Goal: Task Accomplishment & Management: Manage account settings

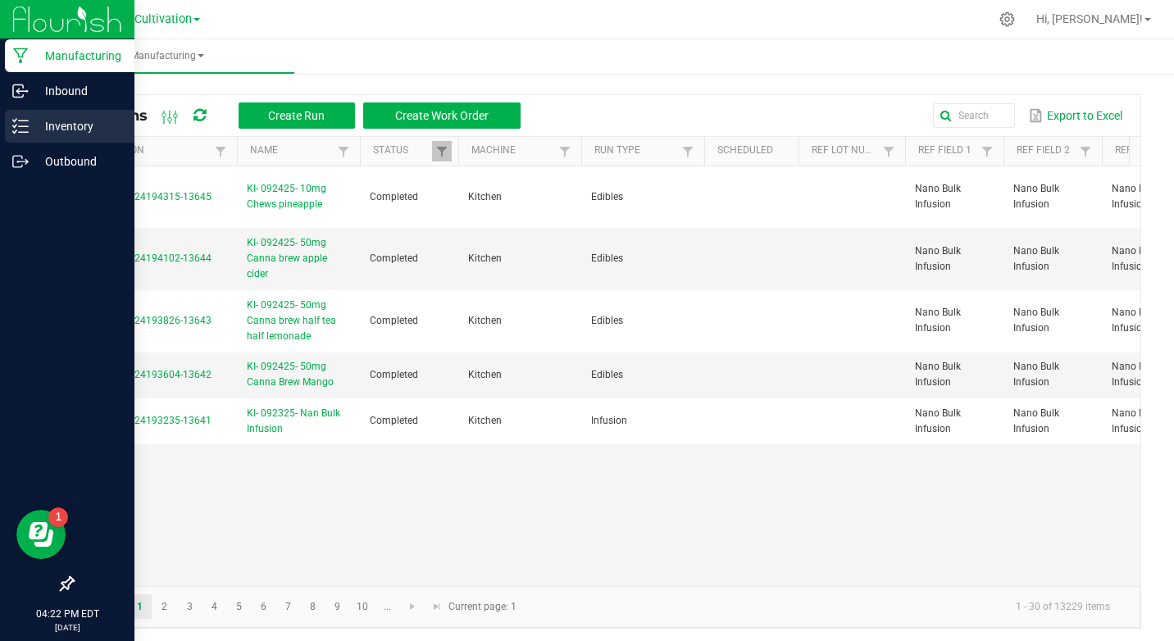
click at [20, 120] on icon at bounding box center [20, 126] width 16 height 16
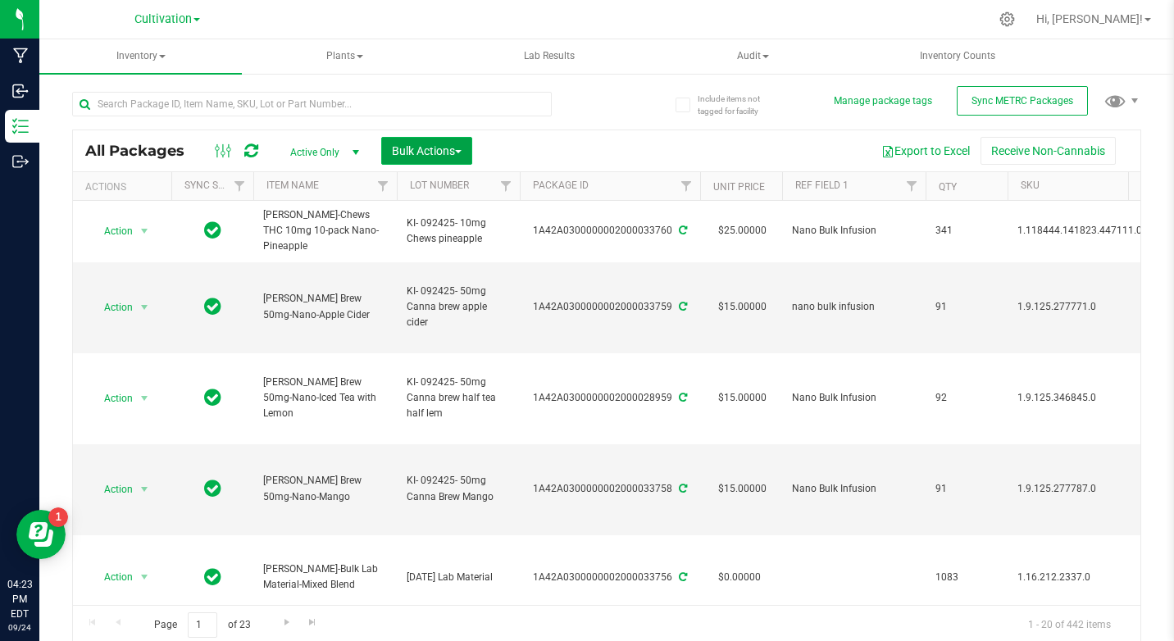
click at [413, 148] on span "Bulk Actions" at bounding box center [427, 150] width 70 height 13
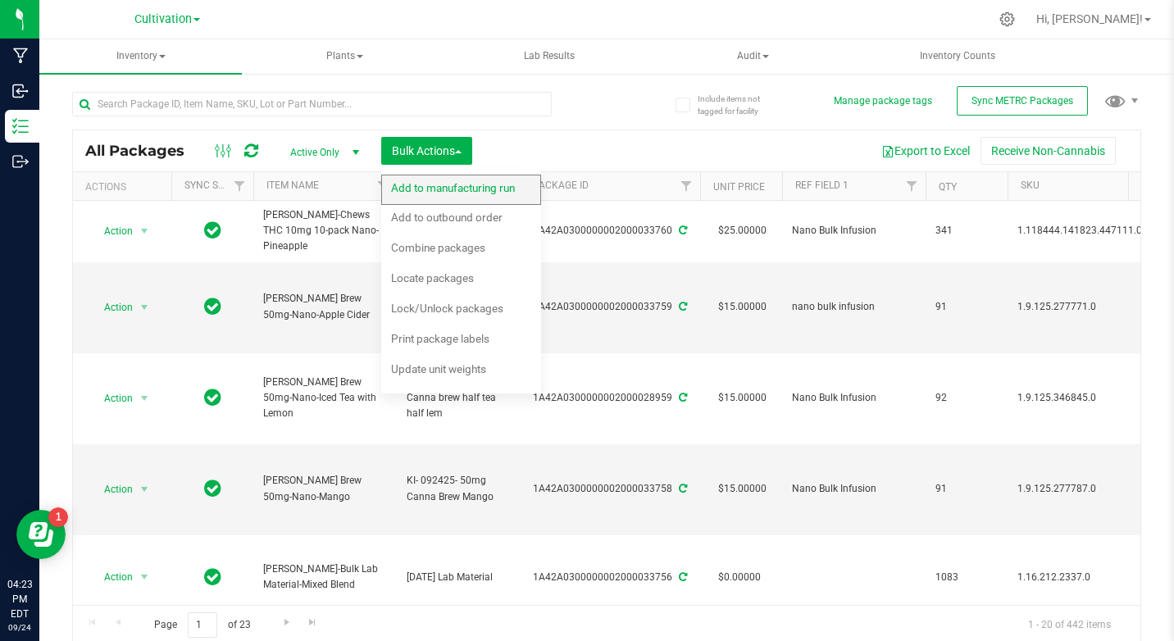
click at [419, 179] on div "Add to manufacturing run" at bounding box center [464, 190] width 146 height 26
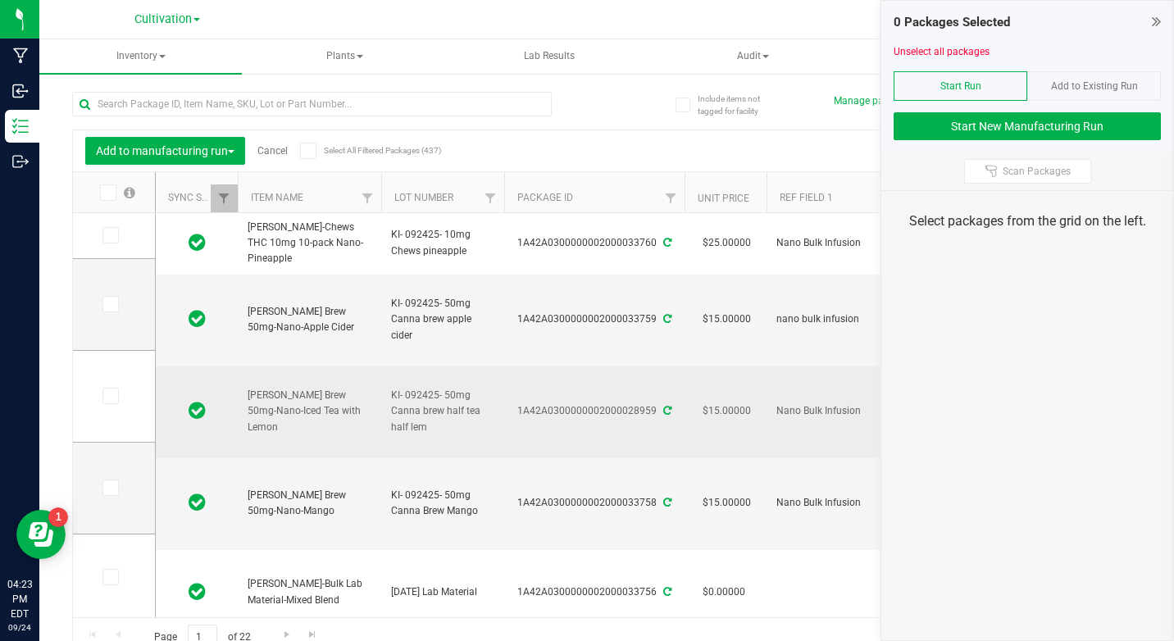
type input "[DATE]"
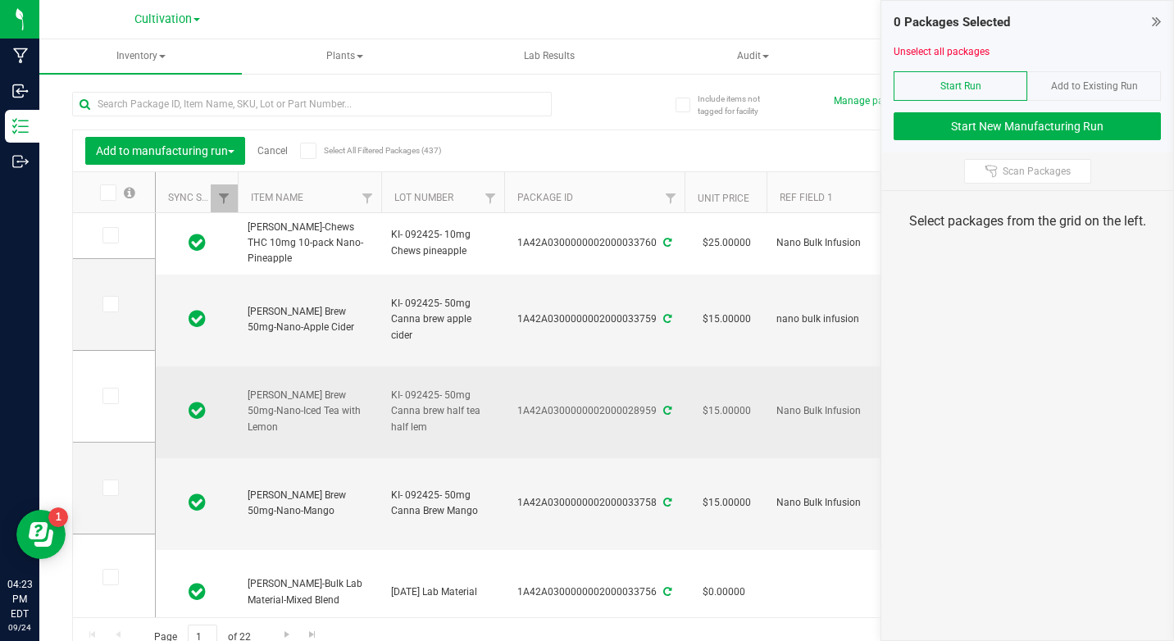
type input "[DATE]"
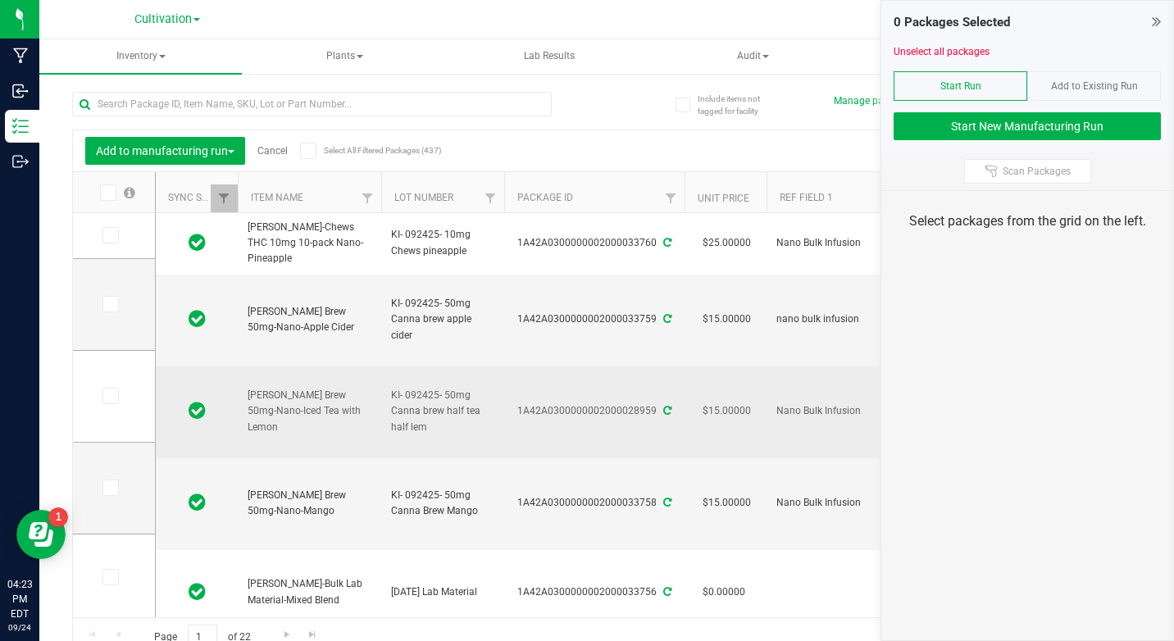
type input "[DATE]"
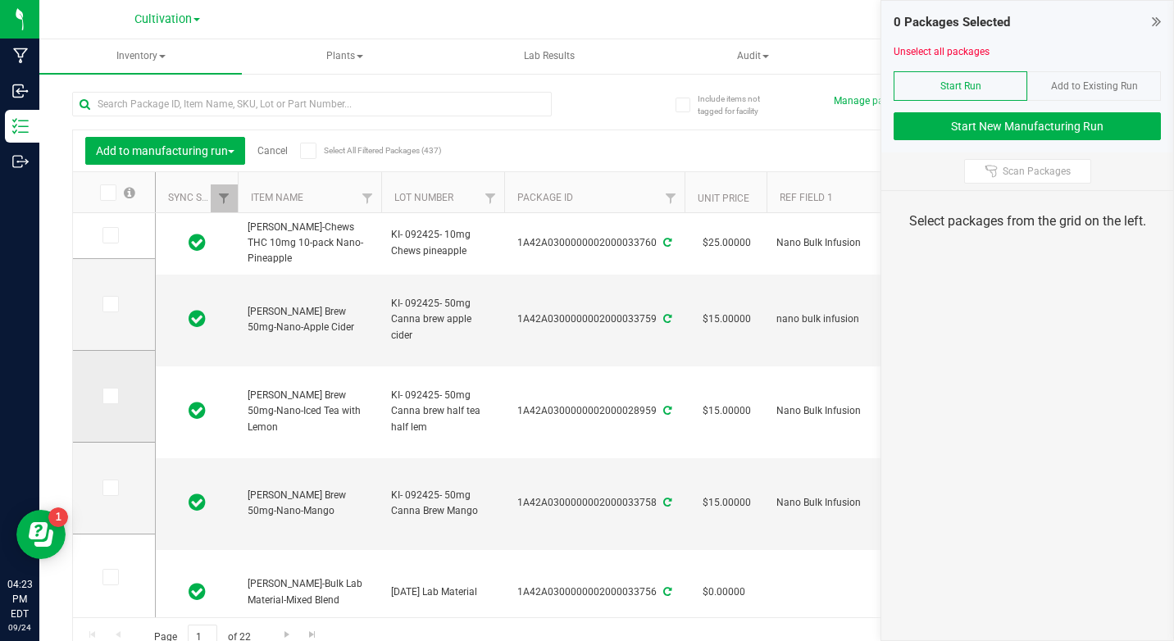
click at [112, 396] on icon at bounding box center [109, 396] width 11 height 0
click at [0, 0] on input "checkbox" at bounding box center [0, 0] width 0 height 0
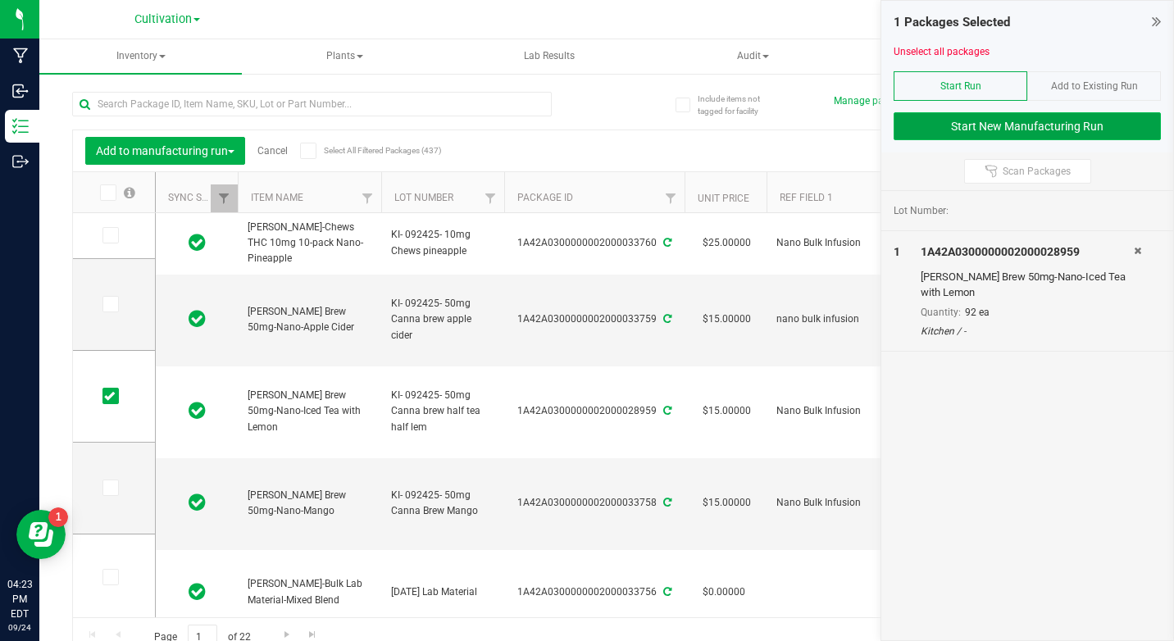
click at [1058, 122] on button "Start New Manufacturing Run" at bounding box center [1027, 126] width 267 height 28
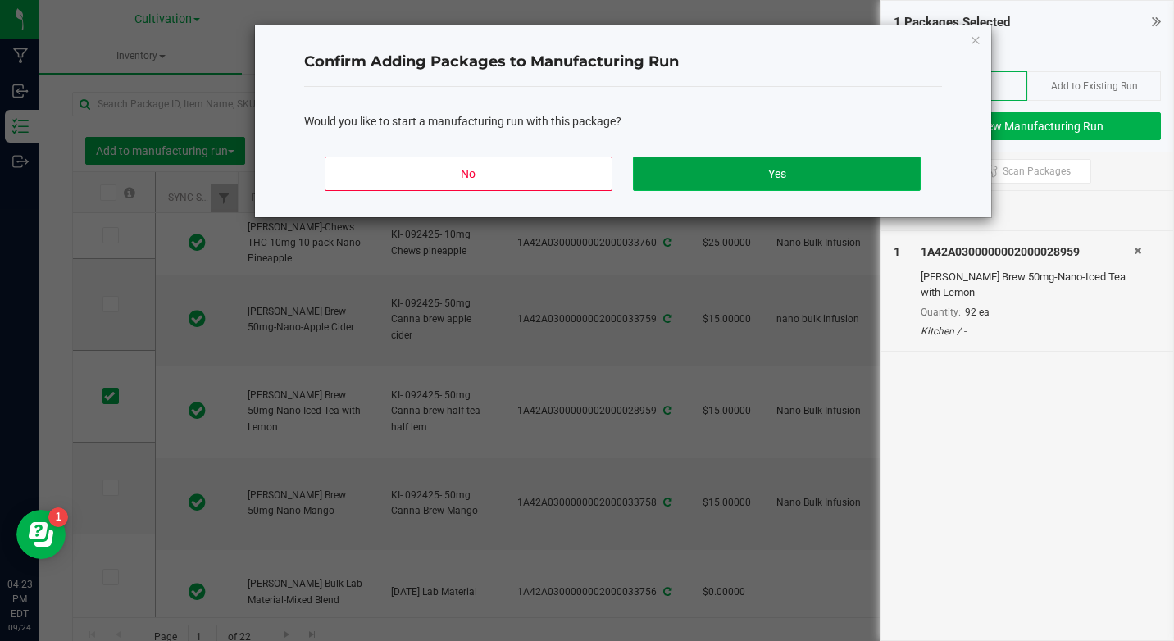
click at [758, 180] on button "Yes" at bounding box center [776, 174] width 287 height 34
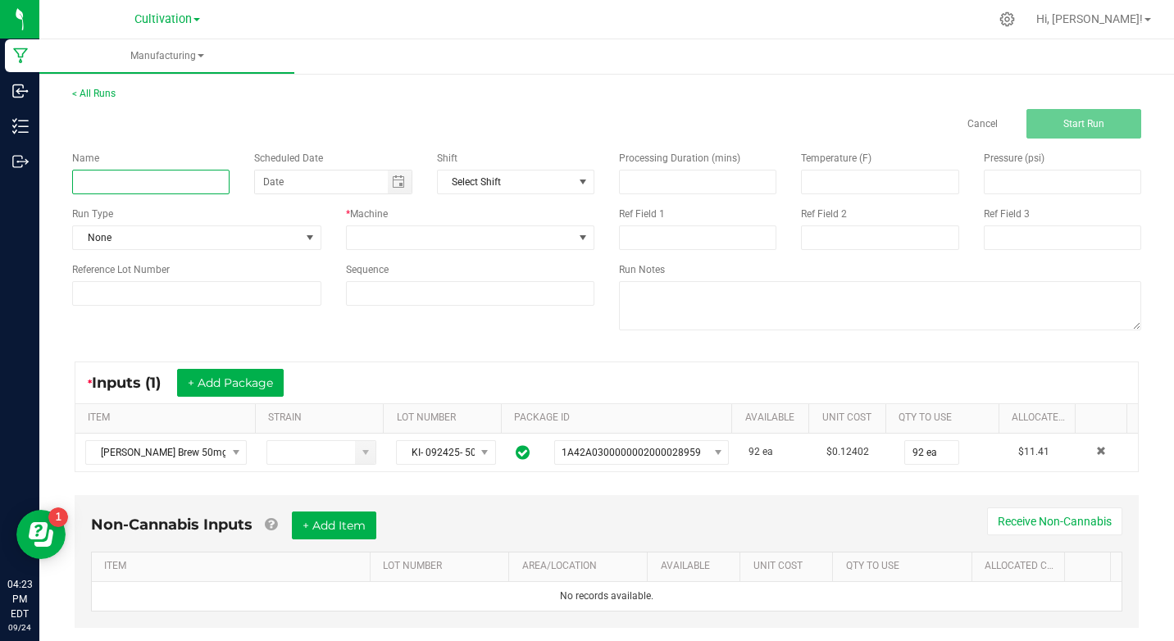
click at [99, 186] on input at bounding box center [150, 182] width 157 height 25
type input "K"
type input "KI- 092425- 50mg Canna brew half tea half lemonade"
click at [184, 238] on span "None" at bounding box center [186, 237] width 227 height 23
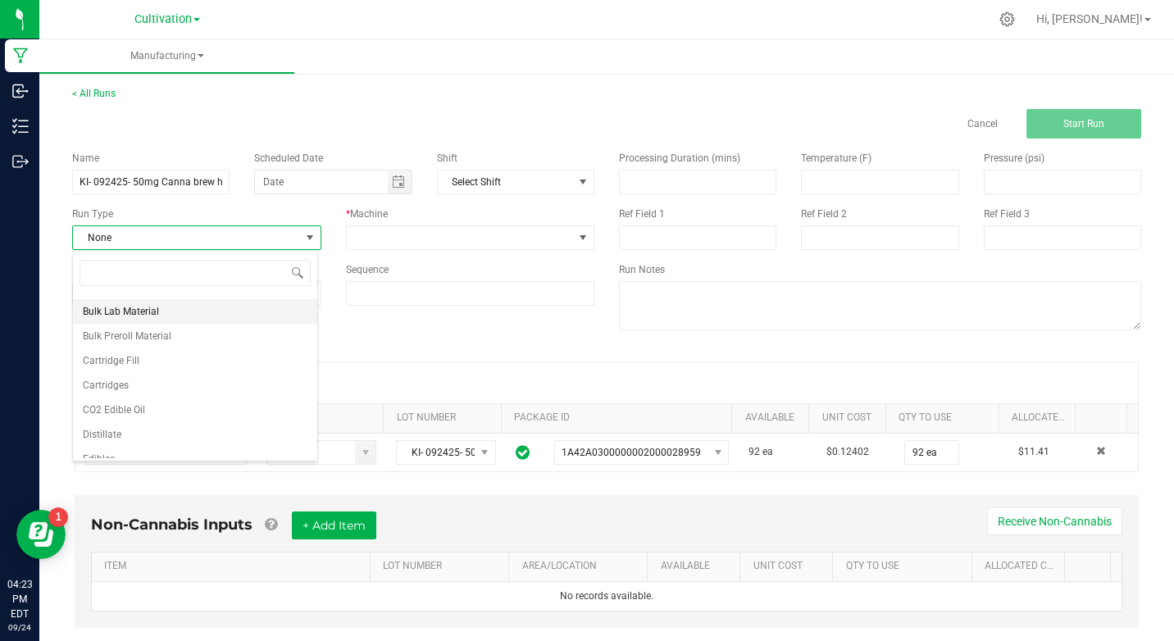
scroll to position [82, 0]
click at [132, 420] on li "Edibles" at bounding box center [195, 421] width 244 height 25
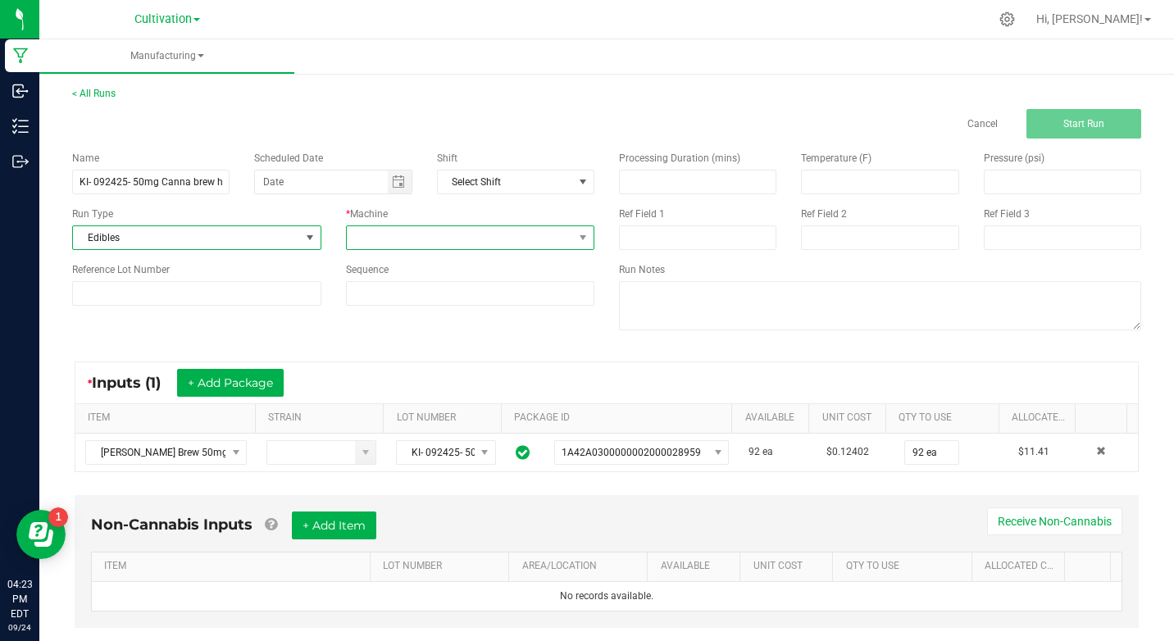
click at [389, 239] on span at bounding box center [460, 237] width 227 height 23
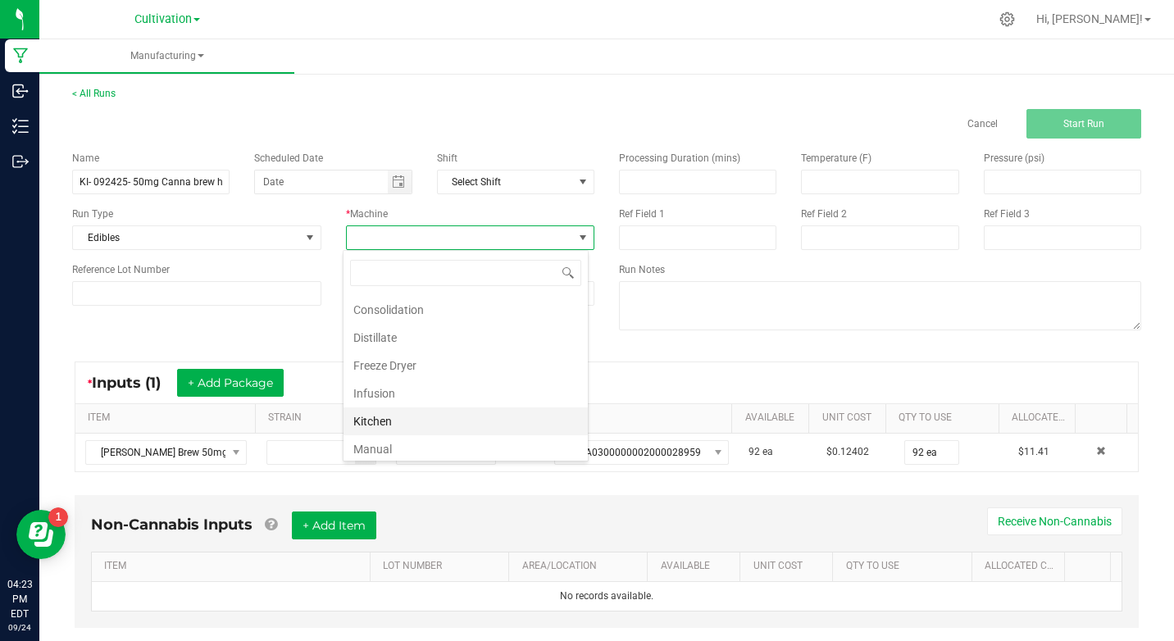
click at [407, 417] on li "Kitchen" at bounding box center [466, 421] width 244 height 28
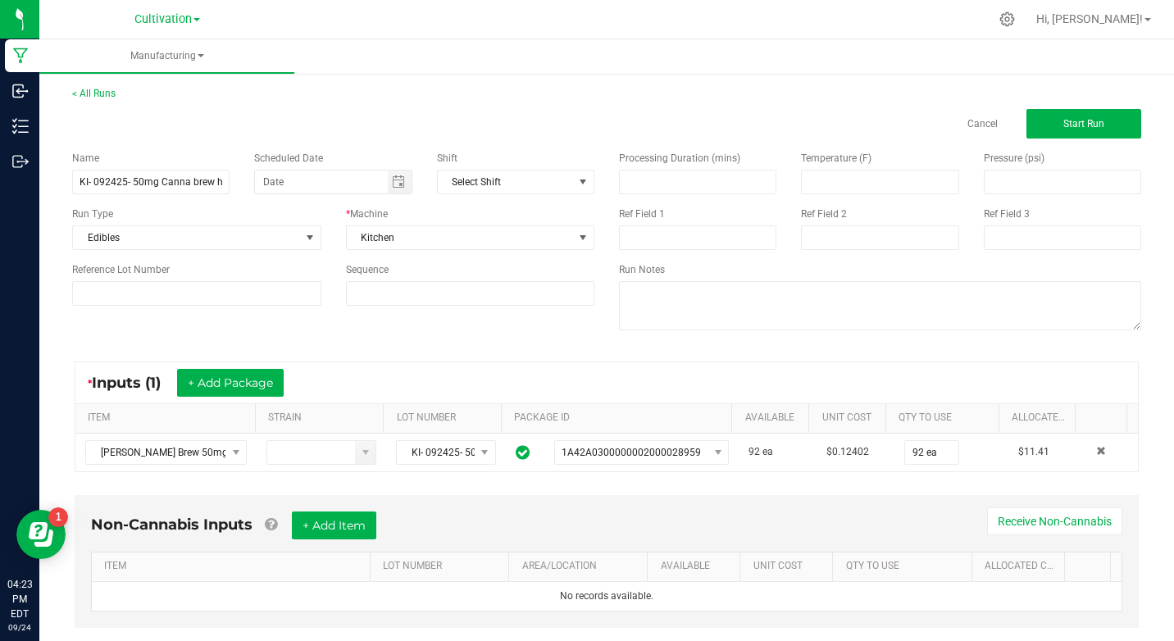
click at [666, 251] on div "Processing Duration (mins) Temperature (F) Pressure (psi) Ref Field 1 Ref Field…" at bounding box center [880, 243] width 547 height 208
click at [666, 240] on input at bounding box center [697, 237] width 157 height 25
type input "Nano Bulk Infusion"
type input "month/day/year"
type input "Nano Bulk Infusion"
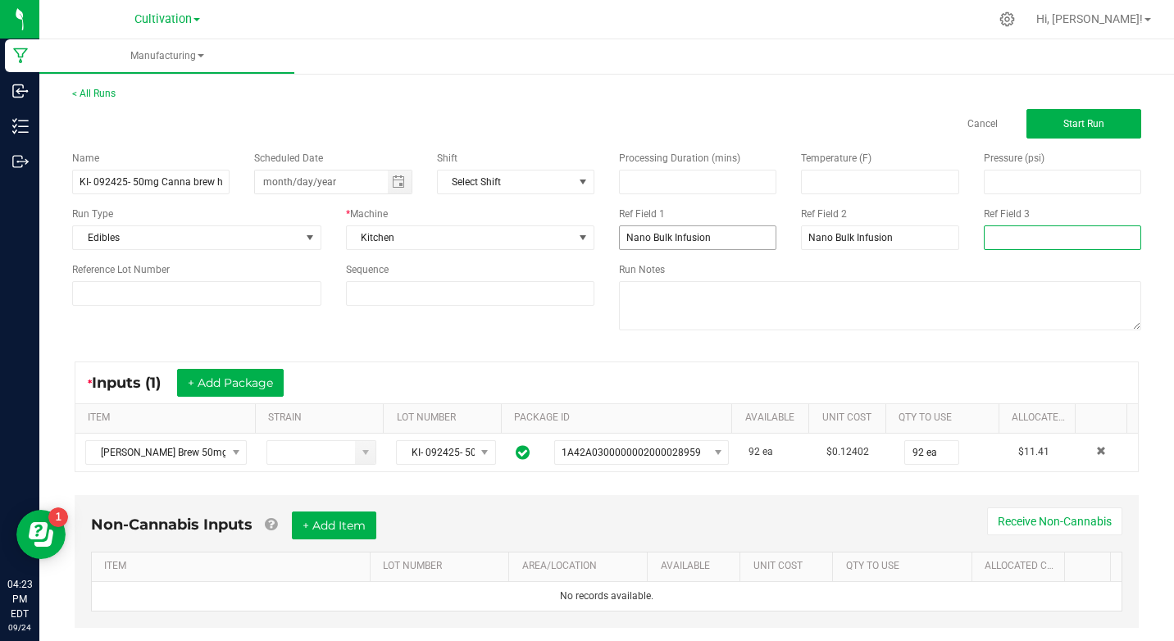
type input "Nano Bulk Infusion"
type input "month/day/year"
click at [1063, 123] on span "Start Run" at bounding box center [1083, 123] width 41 height 11
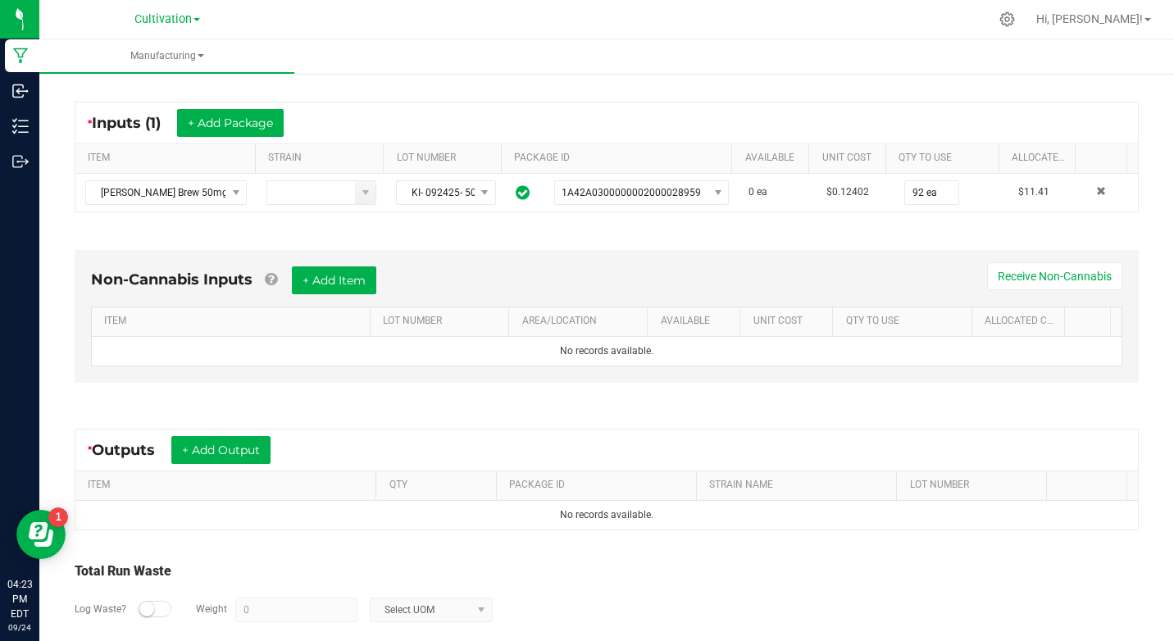
scroll to position [370, 0]
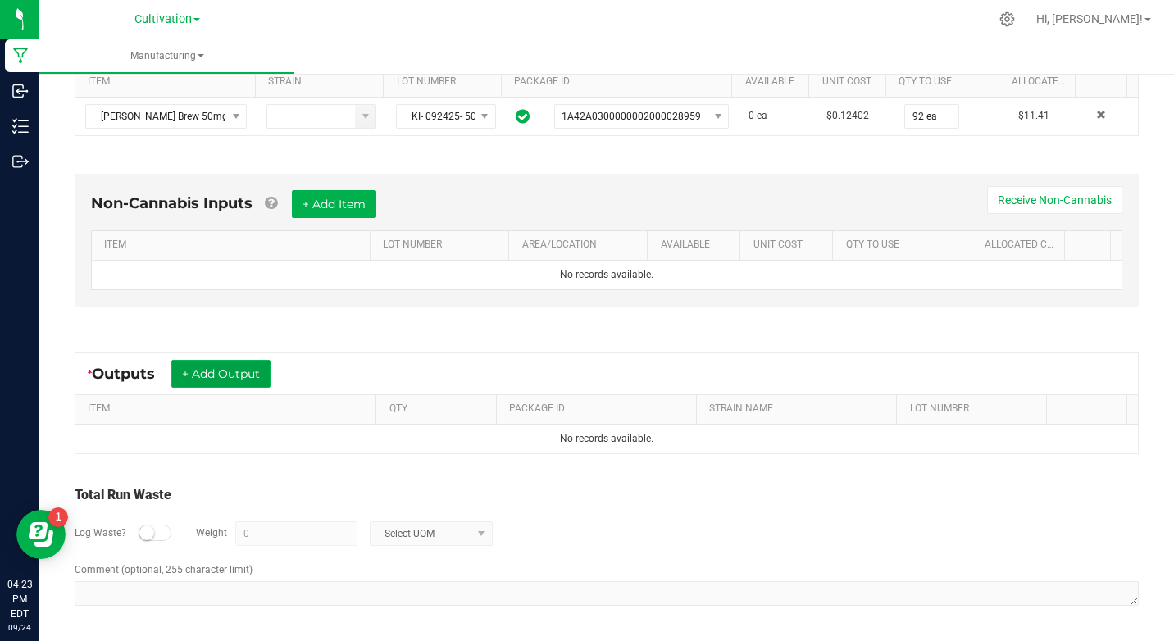
click at [226, 379] on button "+ Add Output" at bounding box center [220, 374] width 99 height 28
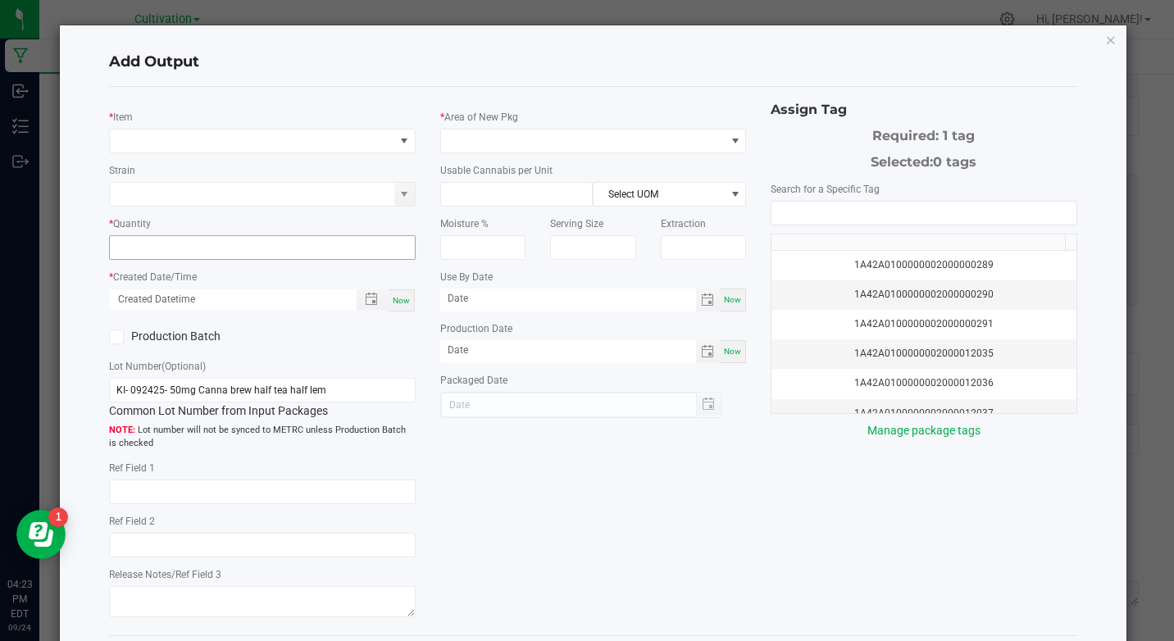
type input "Nano Bulk Infusion"
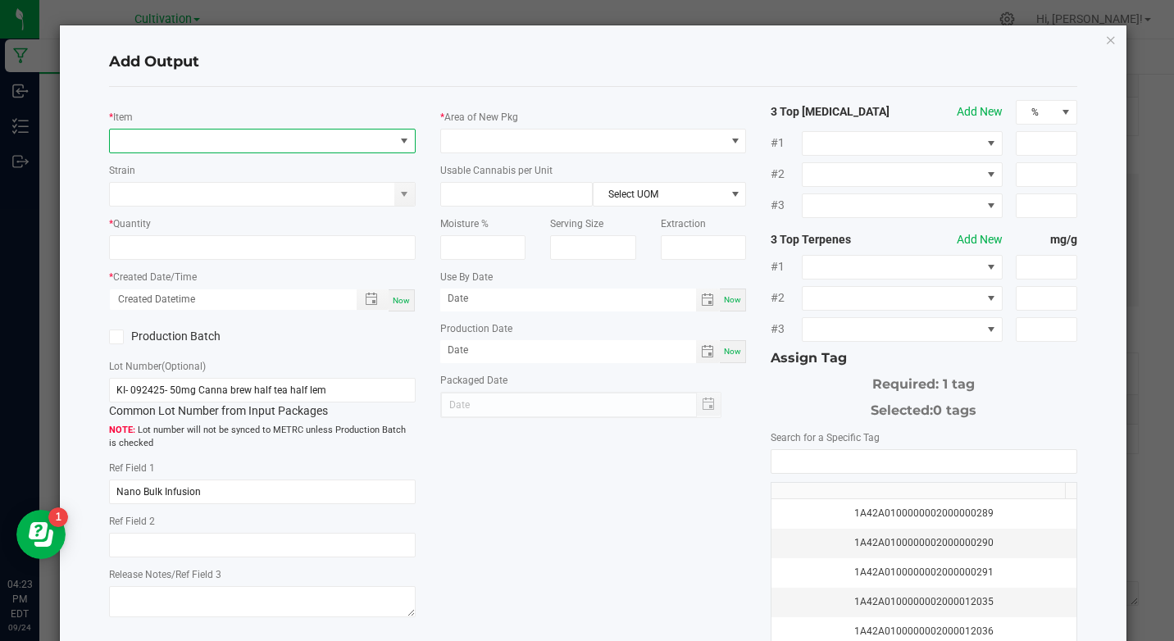
click at [198, 138] on span "NO DATA FOUND" at bounding box center [252, 141] width 284 height 23
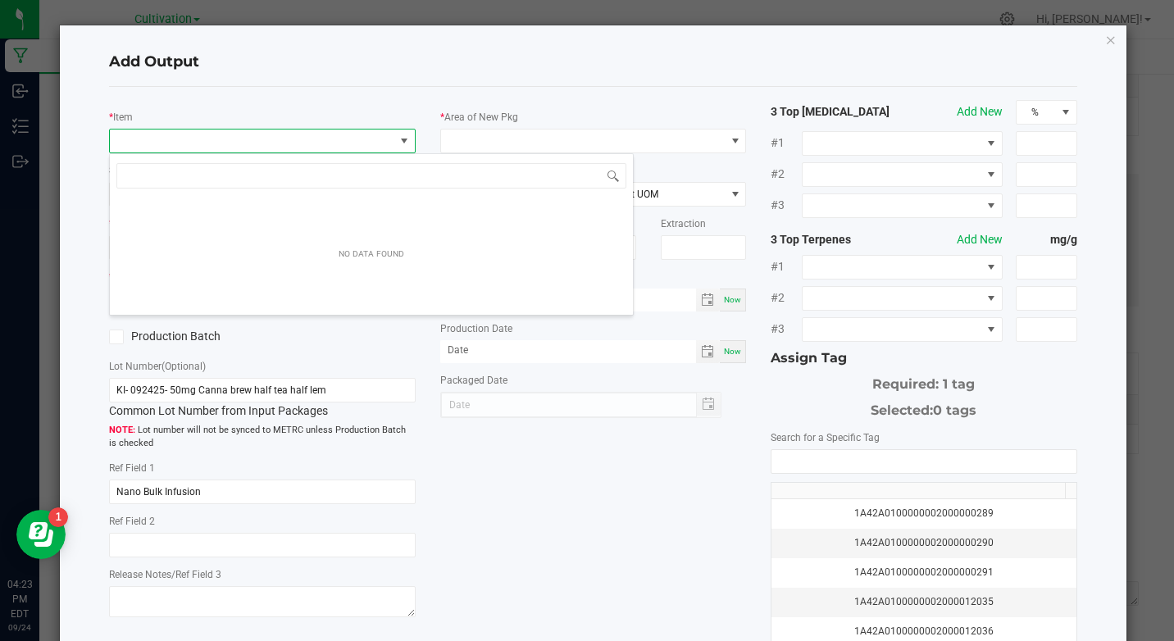
scroll to position [25, 303]
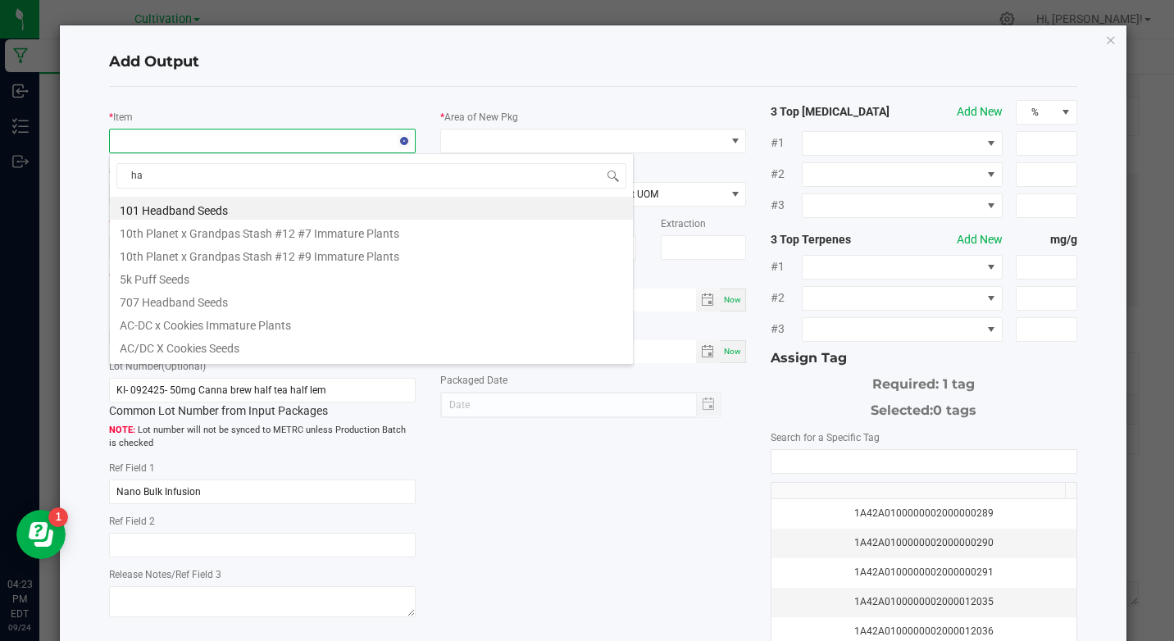
type input "h"
type input "tea"
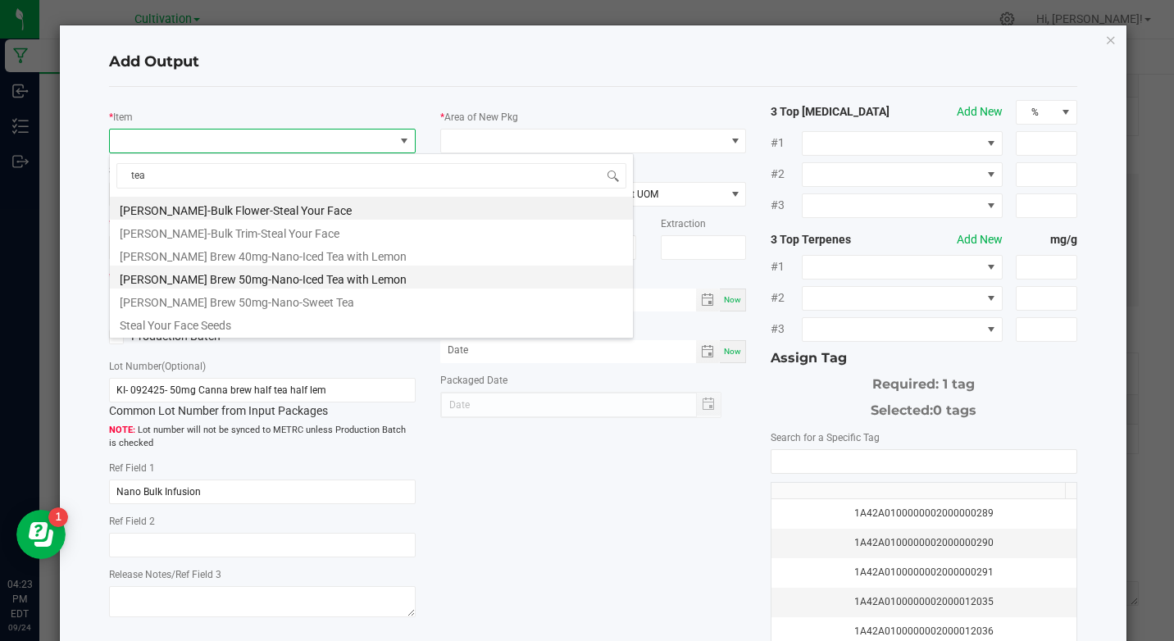
click at [337, 278] on li "[PERSON_NAME] Brew 50mg-Nano-Iced Tea with Lemon" at bounding box center [371, 277] width 523 height 23
type input "0 ea"
type input "1.6"
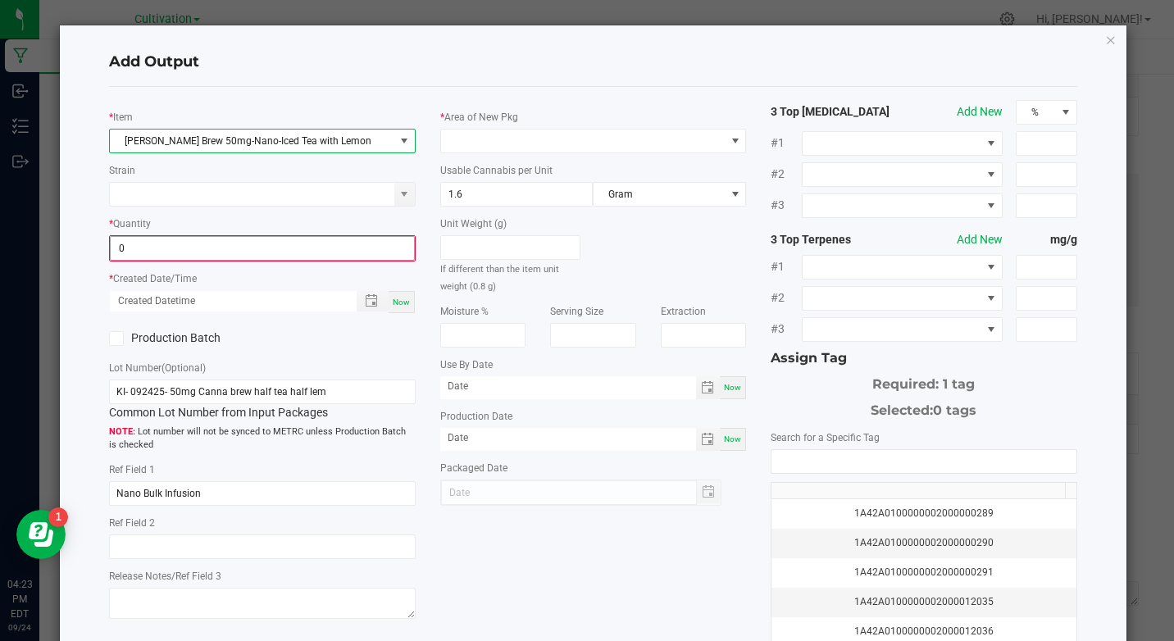
click at [266, 245] on input "0" at bounding box center [262, 248] width 303 height 23
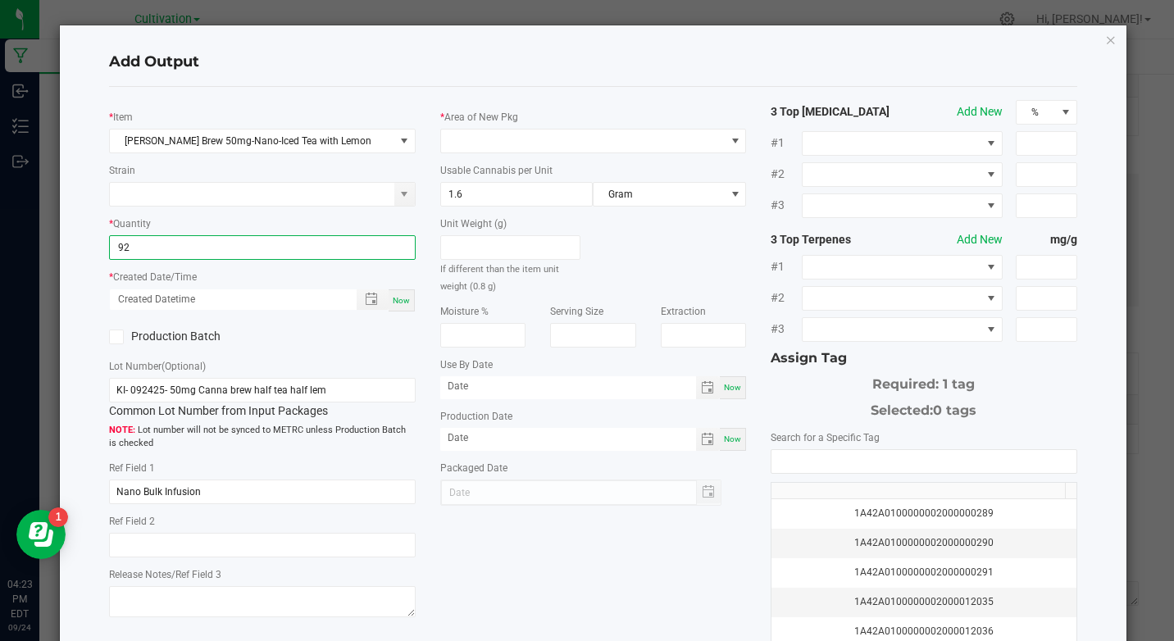
type input "92 ea"
click at [394, 304] on span "Now" at bounding box center [401, 300] width 17 height 9
type input "[DATE] 4:23 PM"
type input "[DATE]"
click at [199, 335] on label "Production Batch" at bounding box center [179, 336] width 141 height 17
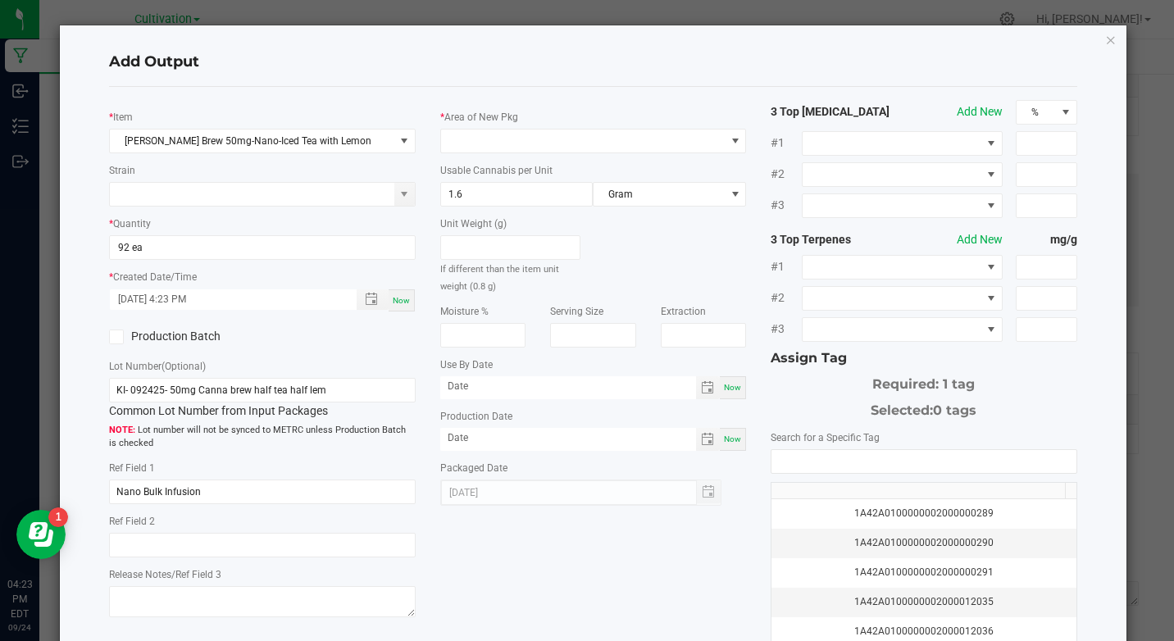
click at [0, 0] on input "Production Batch" at bounding box center [0, 0] width 0 height 0
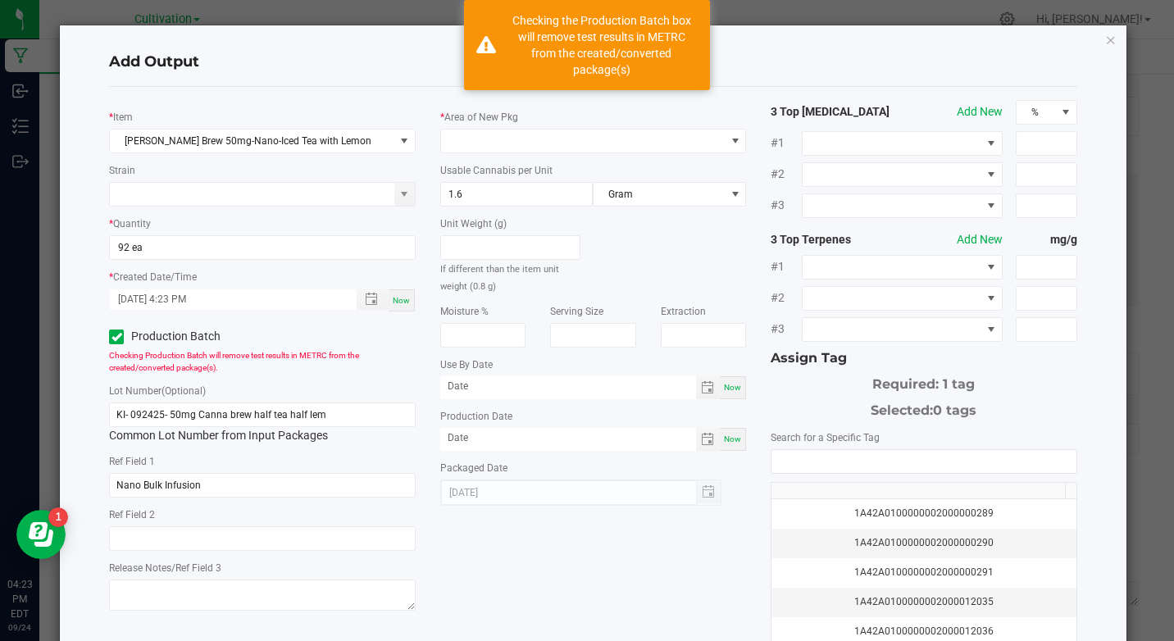
click at [527, 102] on div "* Area of New Pkg Usable Cannabis per Unit 1.6 Gram Unit Weight (g) If differen…" at bounding box center [593, 303] width 330 height 406
click at [524, 125] on div "* Area of New Pkg" at bounding box center [593, 130] width 306 height 45
click at [531, 135] on span at bounding box center [583, 141] width 284 height 23
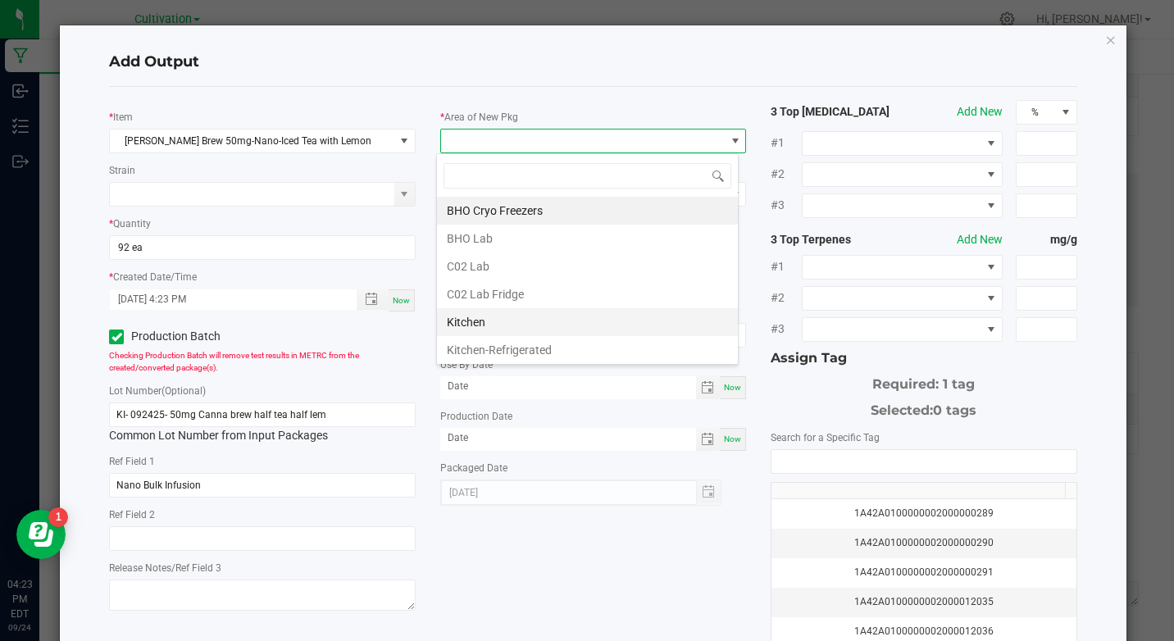
click at [528, 325] on li "Kitchen" at bounding box center [587, 322] width 301 height 28
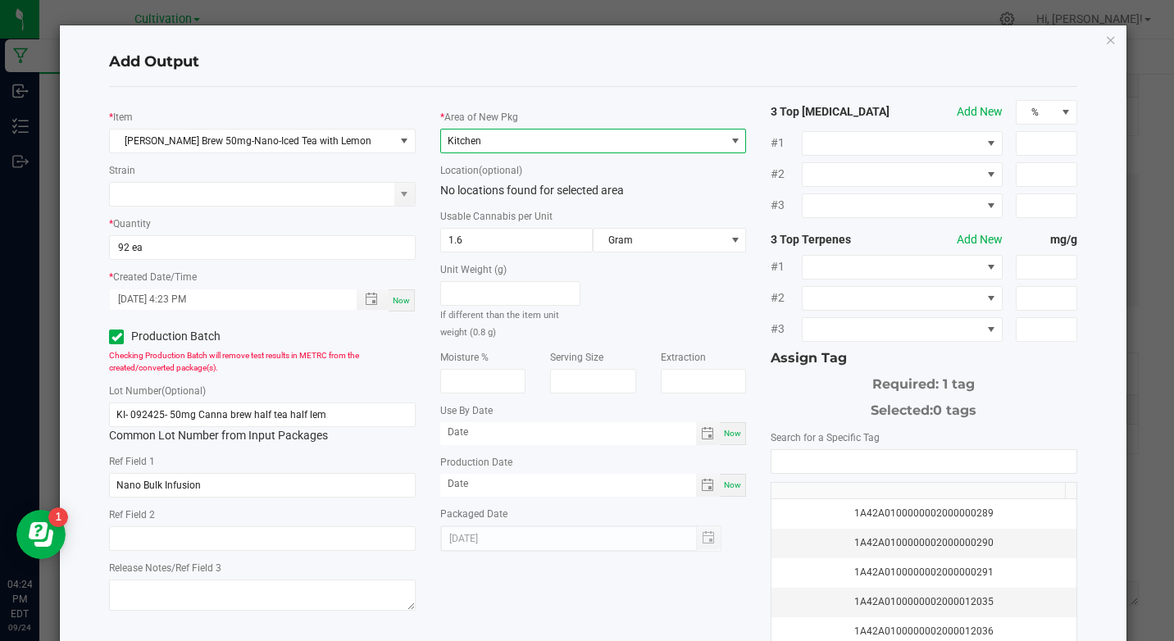
click at [733, 441] on div "Now" at bounding box center [733, 433] width 26 height 23
type input "[DATE]"
click at [729, 480] on span "Now" at bounding box center [732, 484] width 17 height 9
type input "[DATE]"
click at [444, 433] on input "[DATE]" at bounding box center [568, 432] width 257 height 20
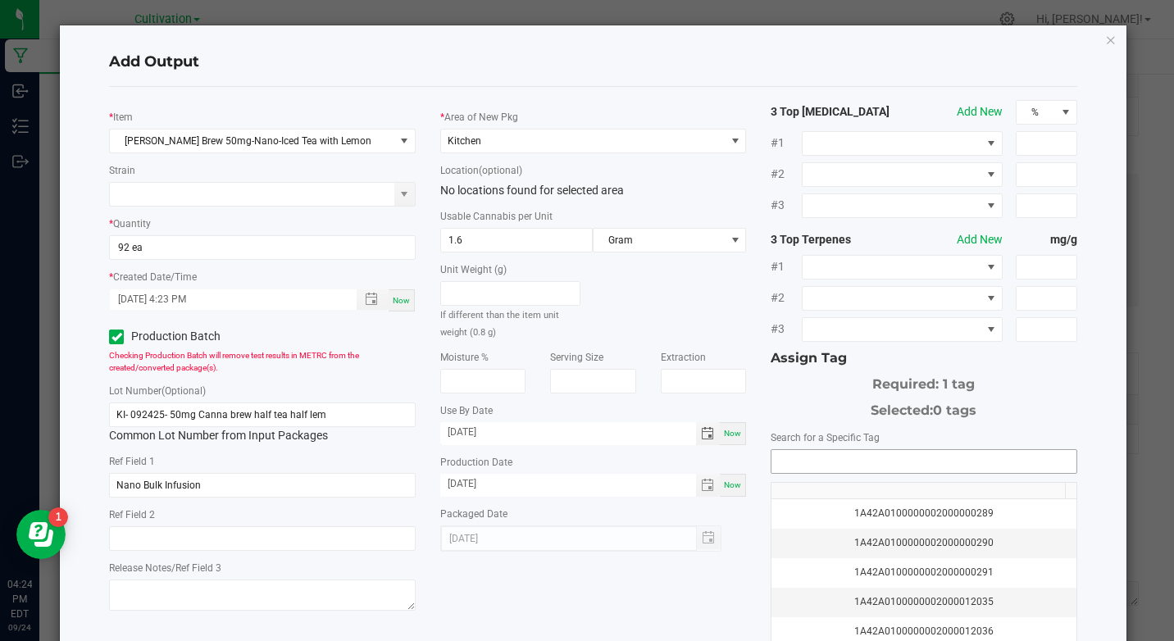
type input "[DATE]"
click at [887, 466] on input "NO DATA FOUND" at bounding box center [924, 461] width 304 height 23
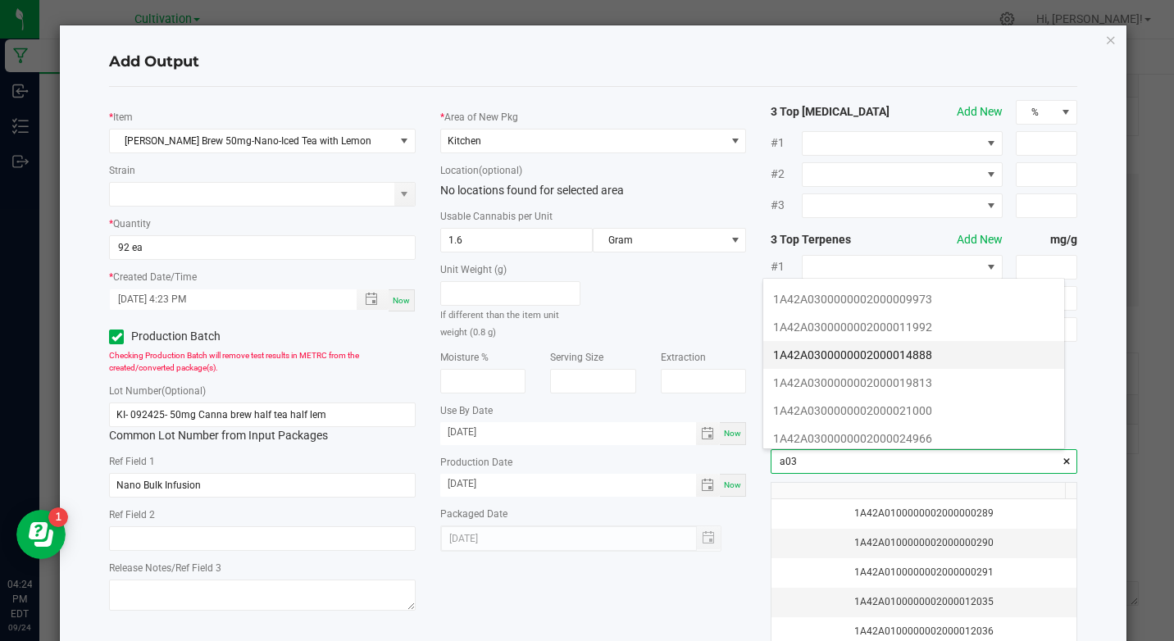
scroll to position [164, 0]
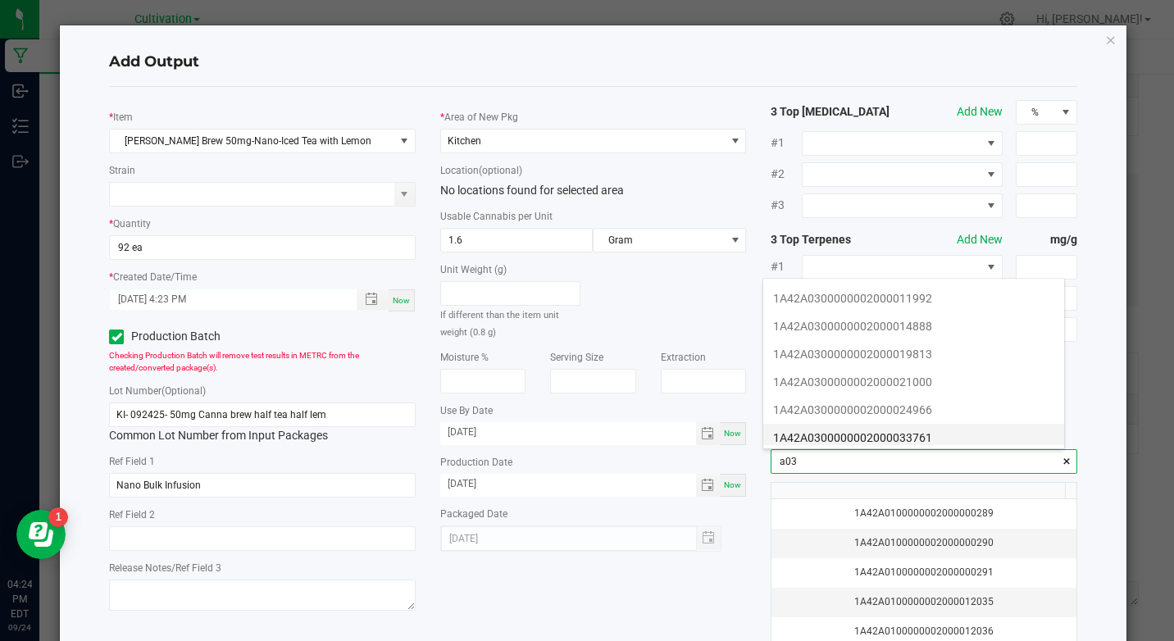
click at [928, 438] on li "1A42A0300000002000033761" at bounding box center [913, 438] width 301 height 28
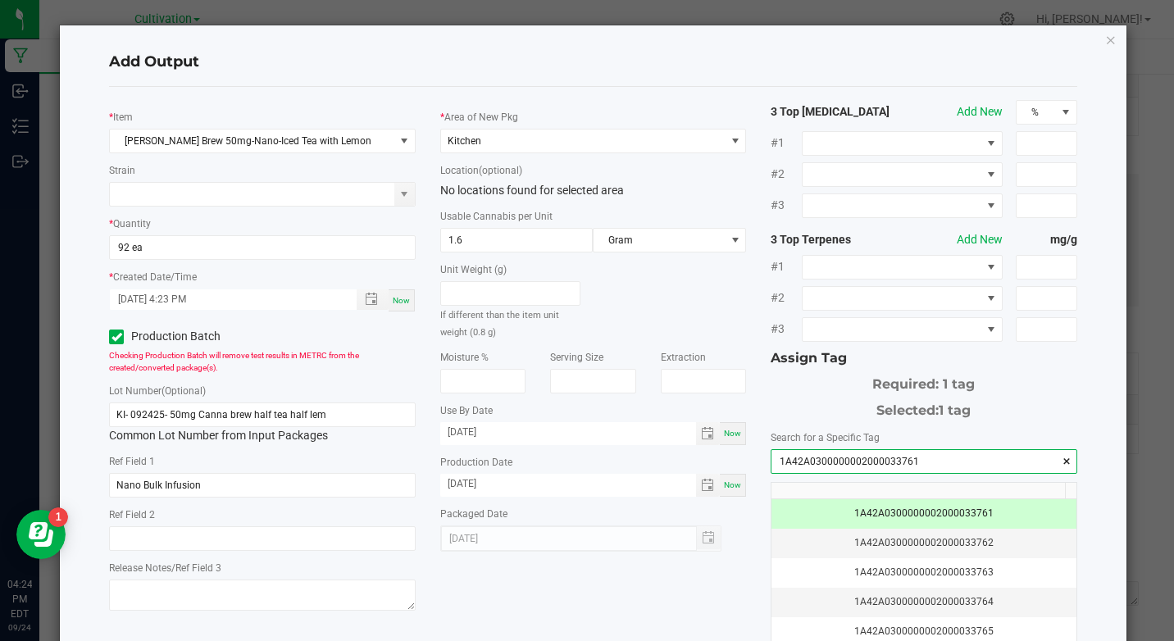
type input "1A42A0300000002000033761"
click at [982, 48] on div "Add Output" at bounding box center [592, 63] width 967 height 48
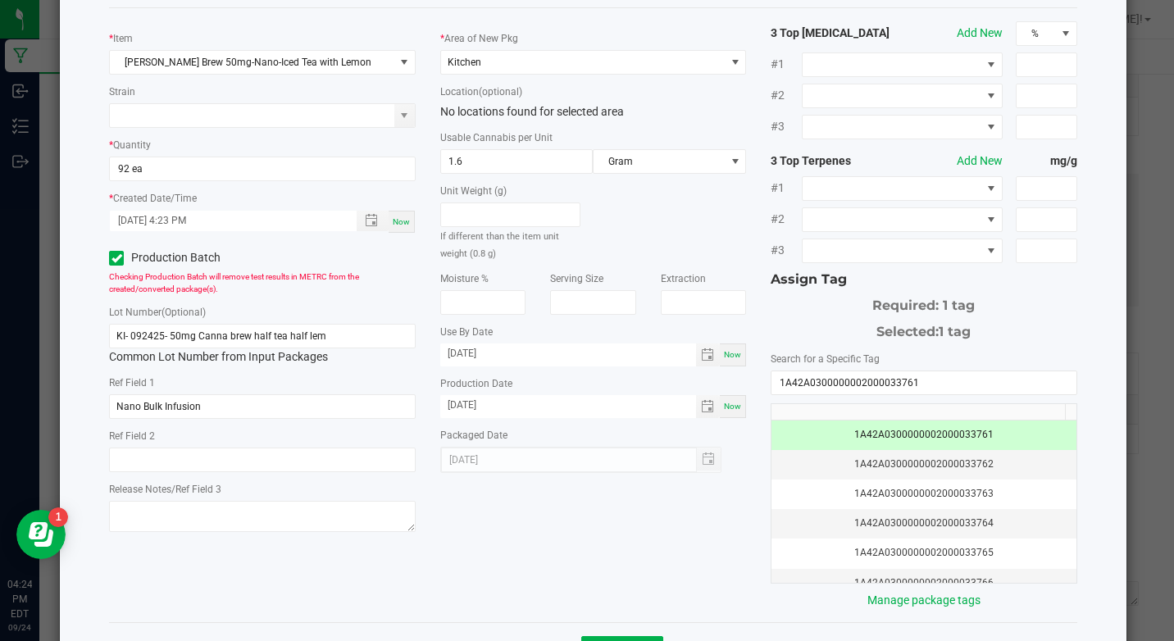
scroll to position [142, 0]
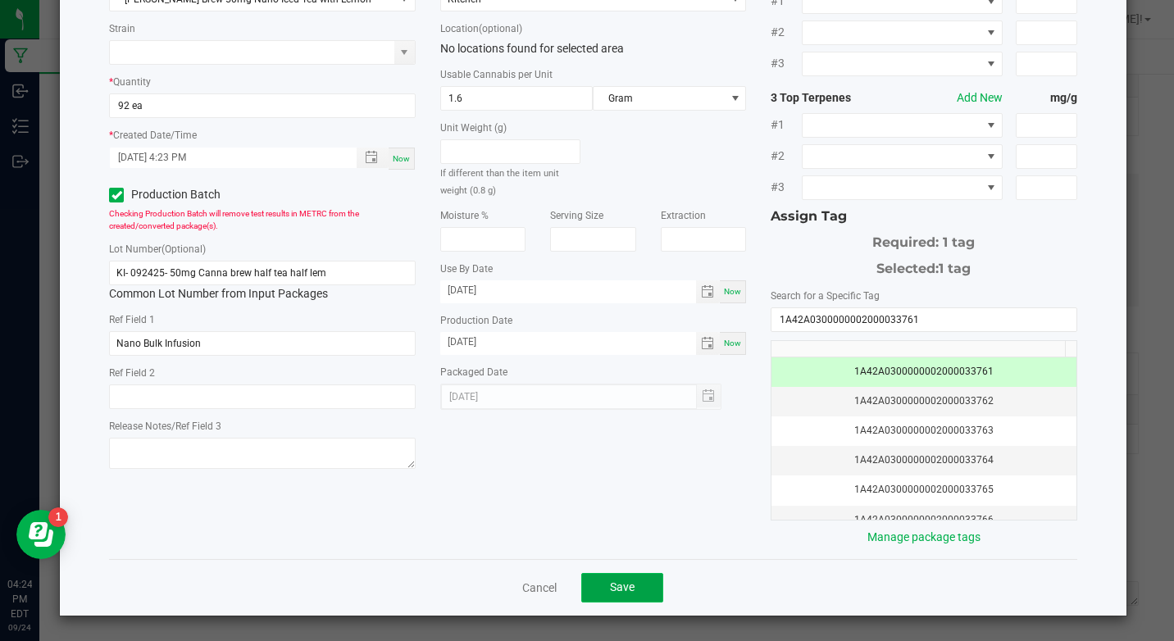
click at [633, 578] on button "Save" at bounding box center [622, 588] width 82 height 30
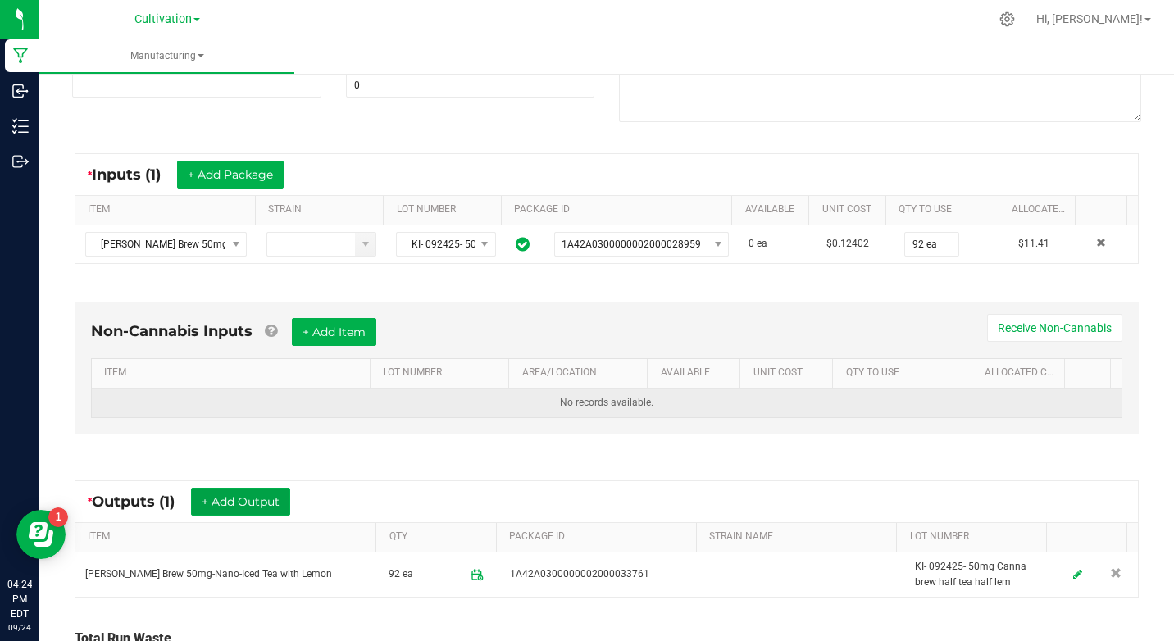
scroll to position [0, 0]
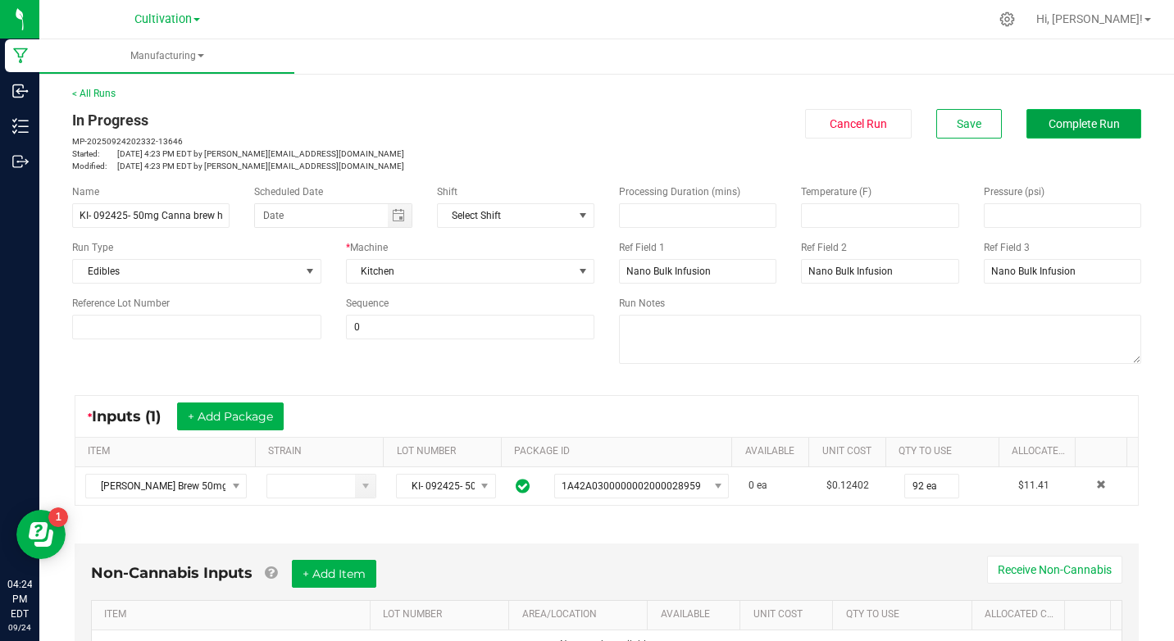
click at [1031, 116] on button "Complete Run" at bounding box center [1084, 124] width 115 height 30
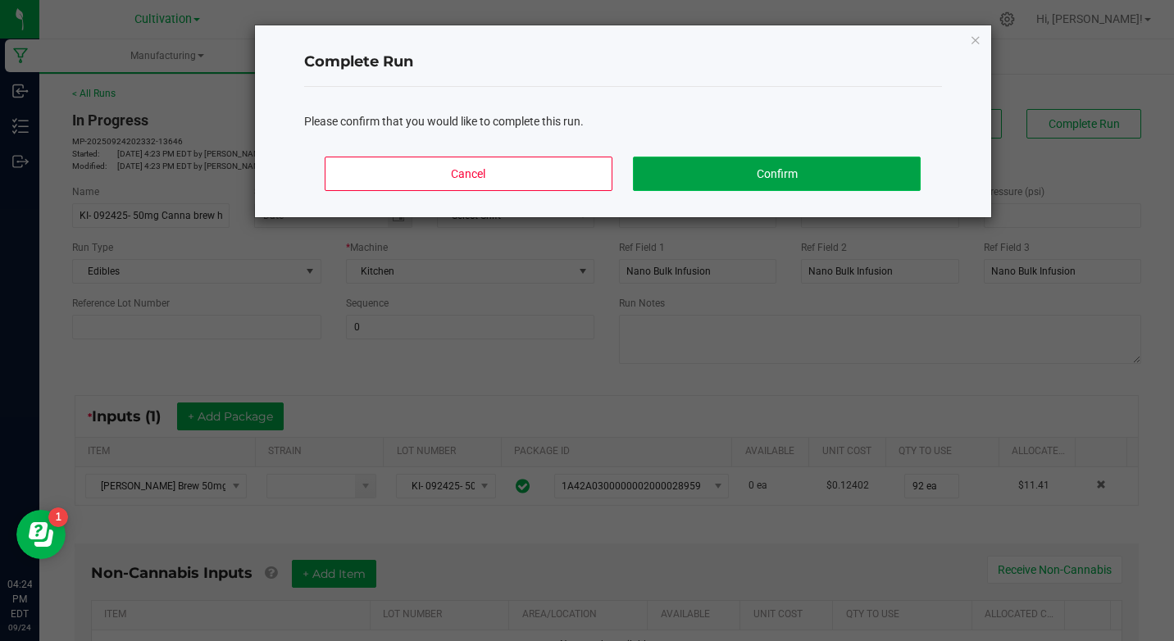
click at [917, 164] on button "Confirm" at bounding box center [776, 174] width 287 height 34
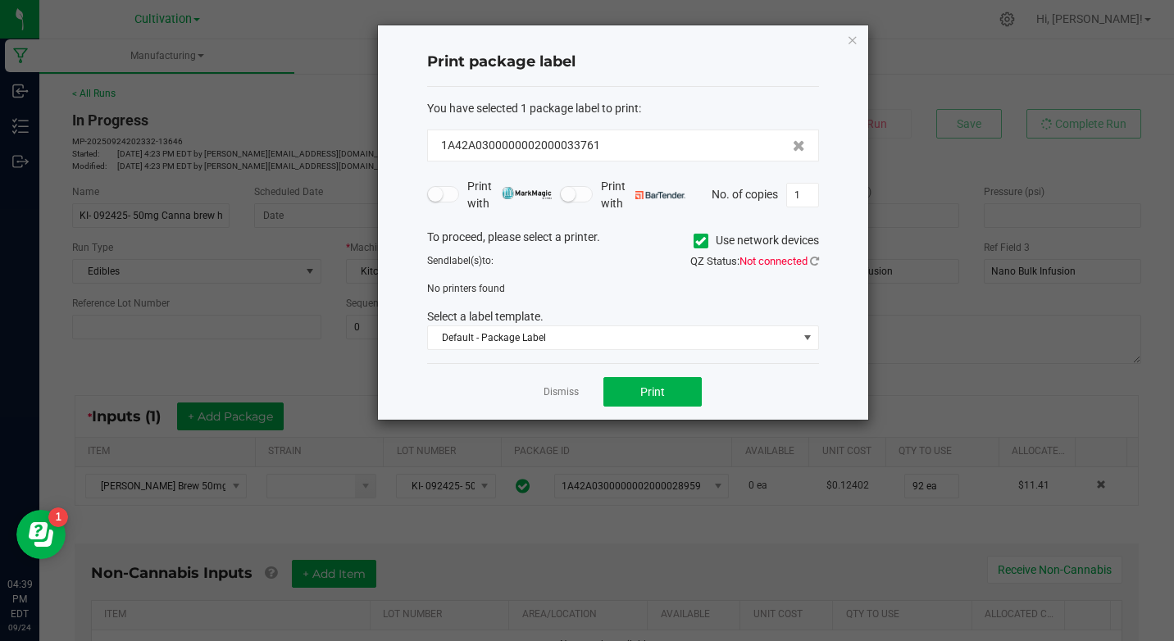
click at [1100, 160] on ngb-modal-window "Print package label You have selected 1 package label to print : 1A42A030000000…" at bounding box center [593, 320] width 1186 height 641
click at [842, 41] on div "Print package label You have selected 1 package label to print : 1A42A030000000…" at bounding box center [623, 222] width 490 height 394
click at [851, 41] on icon "button" at bounding box center [852, 40] width 11 height 20
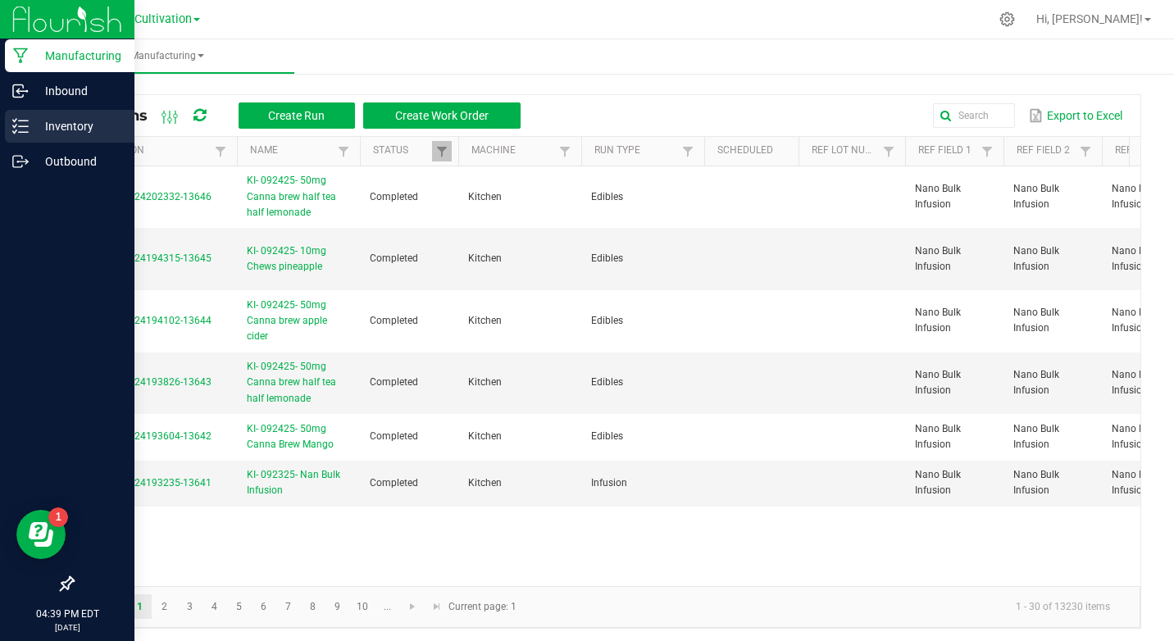
click at [17, 128] on icon at bounding box center [20, 126] width 16 height 16
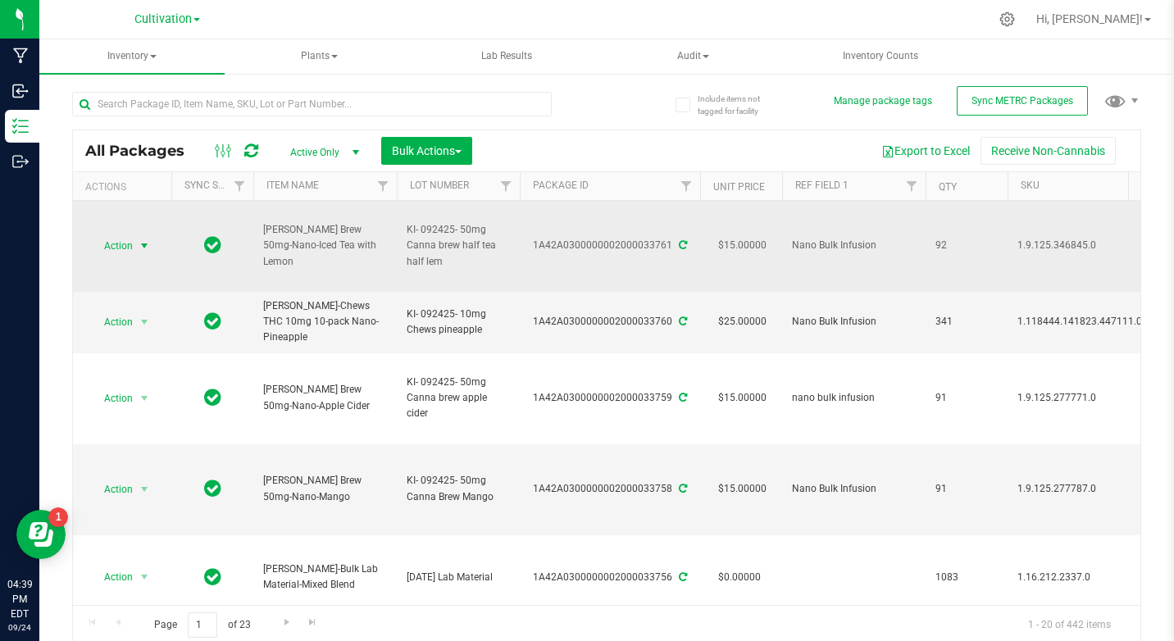
click at [113, 248] on span "Action" at bounding box center [111, 245] width 44 height 23
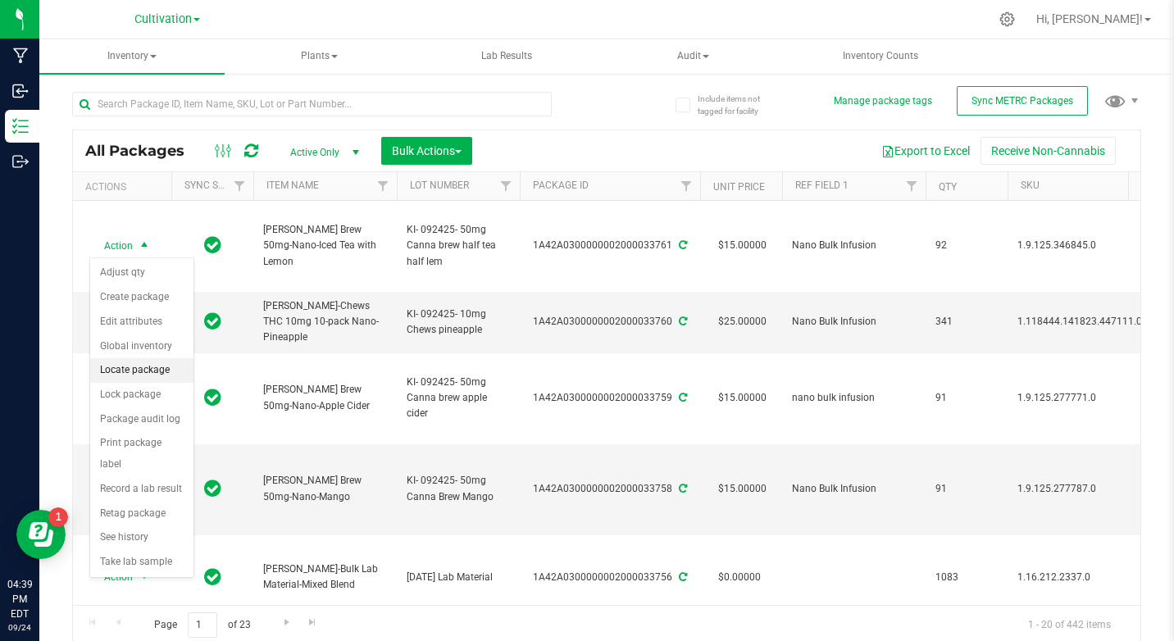
click at [121, 372] on li "Locate package" at bounding box center [141, 370] width 103 height 25
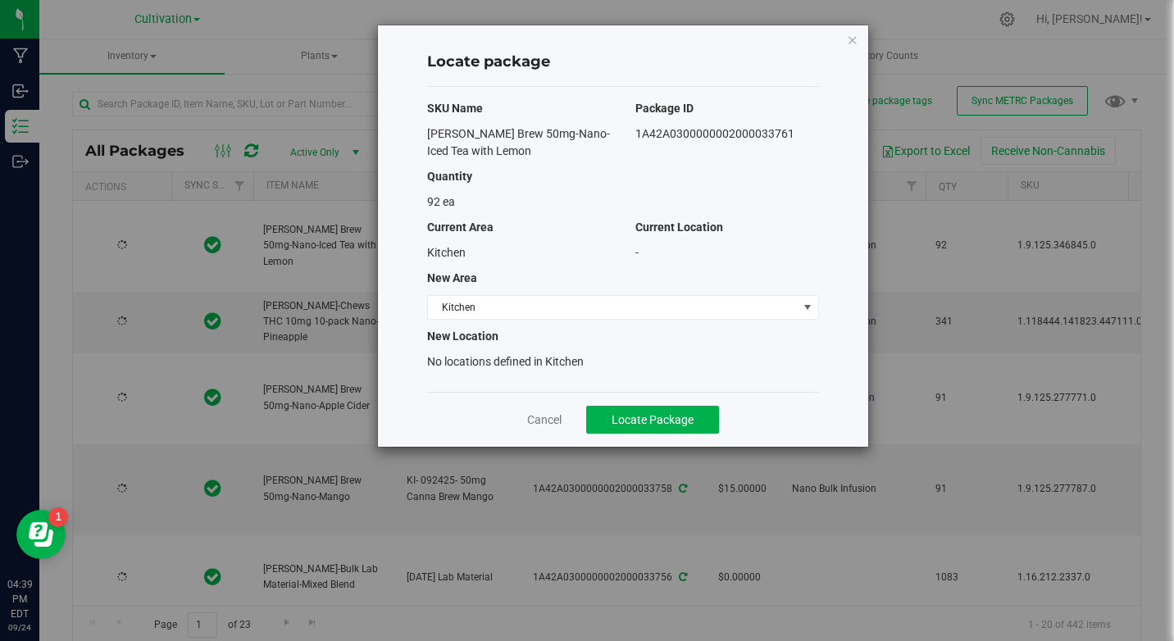
type input "[DATE]"
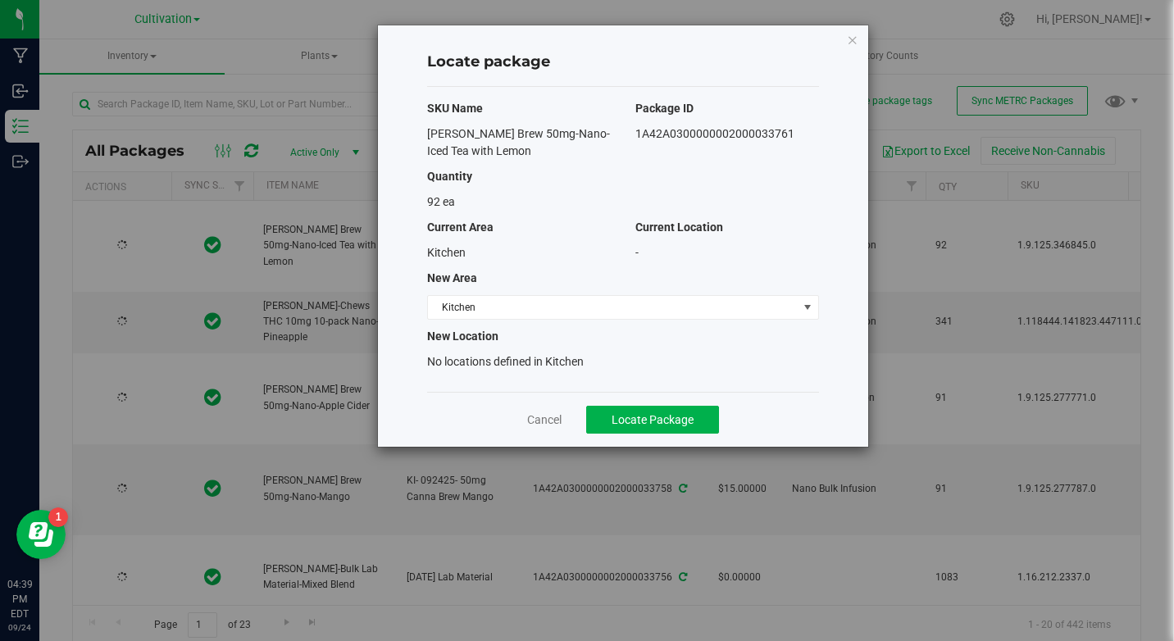
type input "[DATE]"
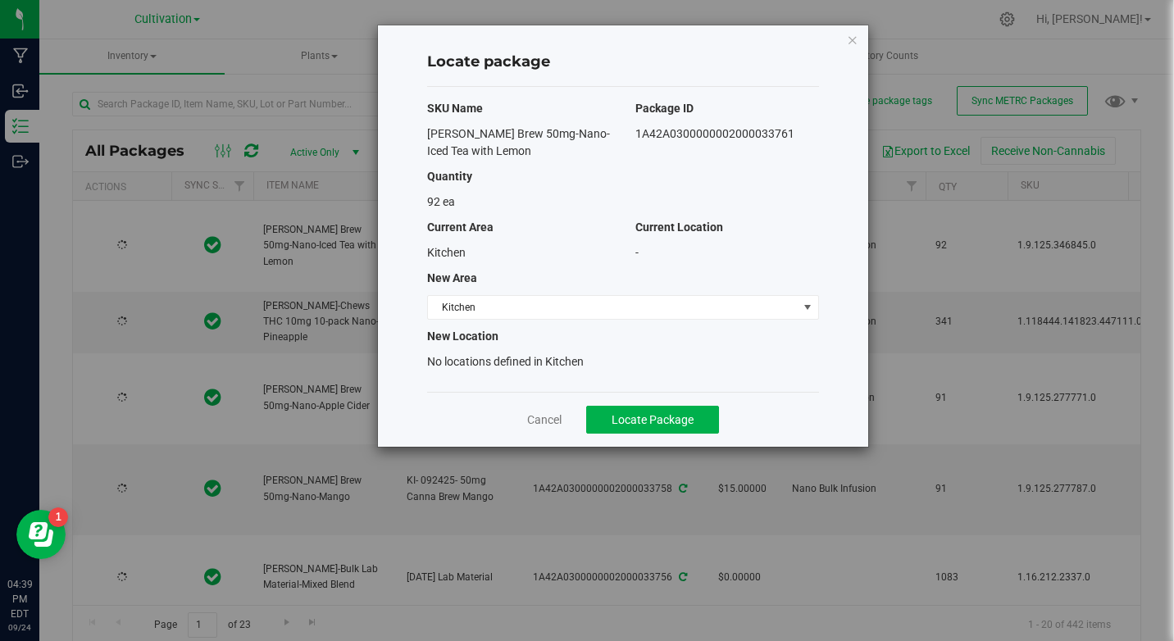
type input "[DATE]"
drag, startPoint x: 423, startPoint y: 132, endPoint x: 815, endPoint y: 157, distance: 392.7
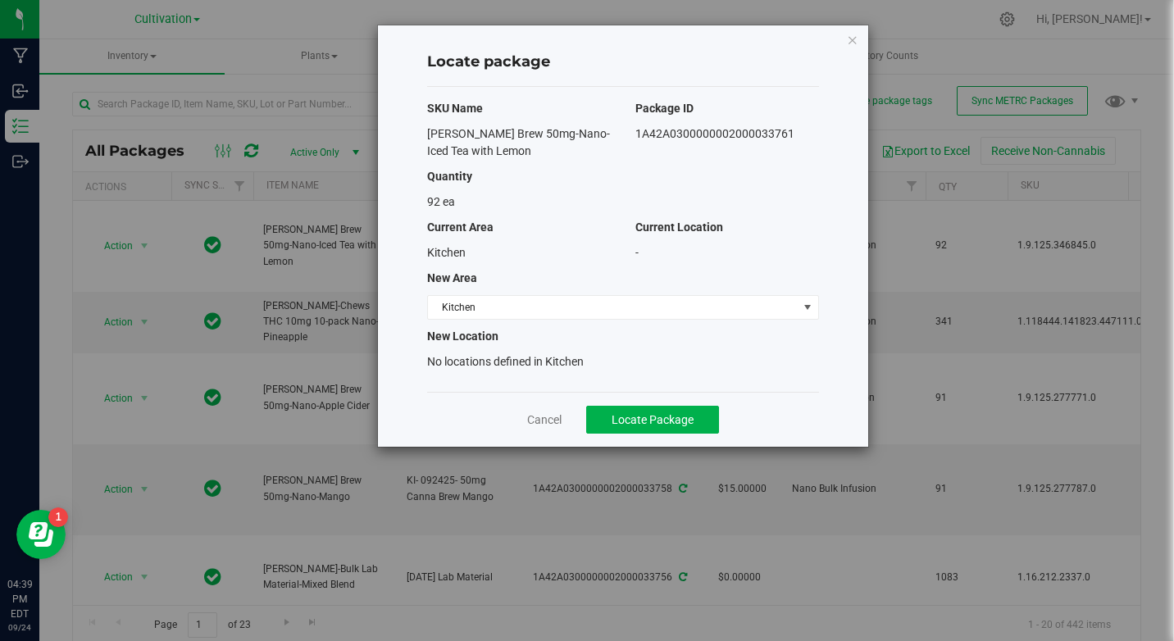
click at [815, 157] on div "[PERSON_NAME] Brew 50mg-Nano-Iced Tea with Lemon 1A42A0300000002000033761" at bounding box center [623, 142] width 417 height 34
drag, startPoint x: 815, startPoint y: 157, endPoint x: 737, endPoint y: 121, distance: 85.5
copy div "[PERSON_NAME] Brew 50mg-Nano-Iced Tea with Lemon 1A42A0300000002000033761"
click at [490, 306] on span "Kitchen" at bounding box center [613, 307] width 370 height 23
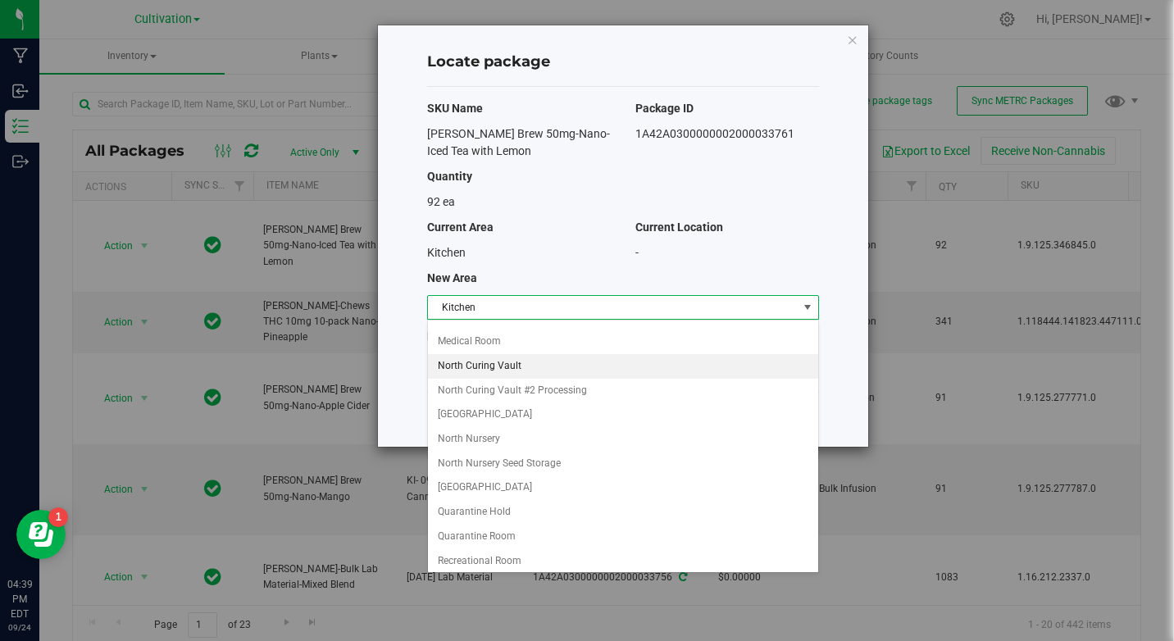
scroll to position [246, 0]
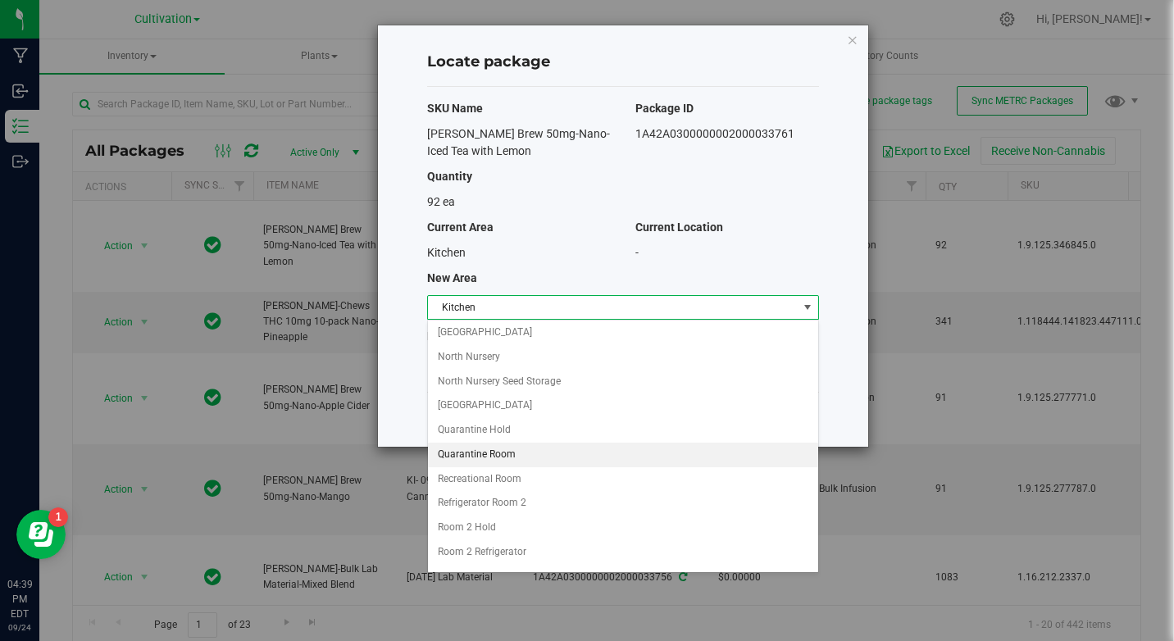
click at [498, 461] on li "Quarantine Room" at bounding box center [623, 455] width 390 height 25
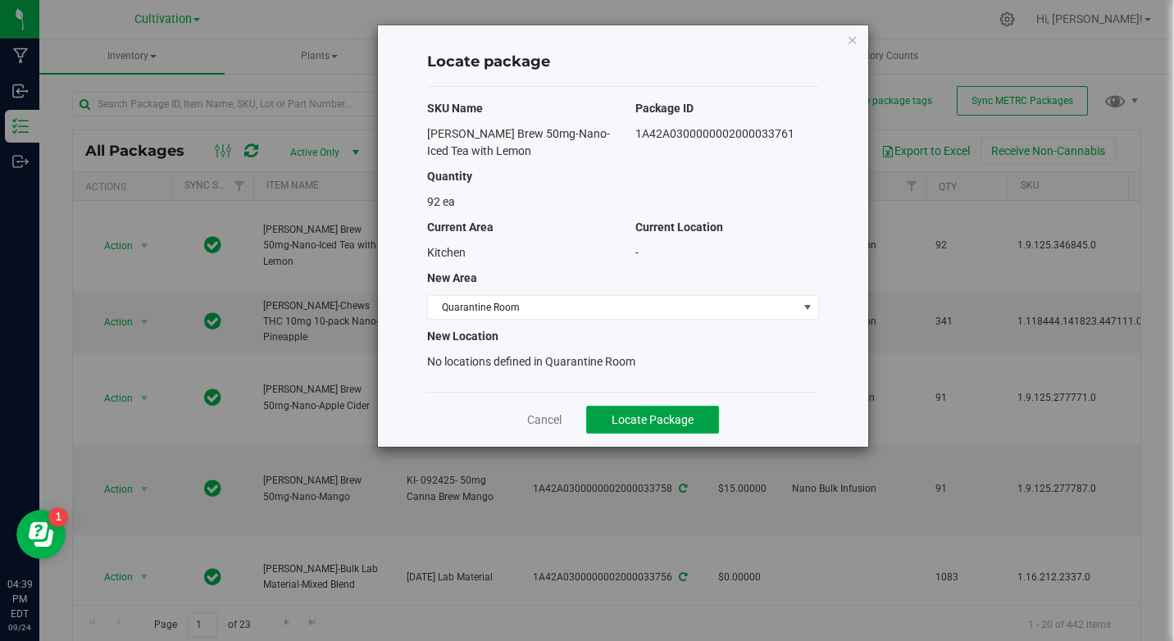
click at [617, 425] on span "Locate Package" at bounding box center [653, 419] width 82 height 13
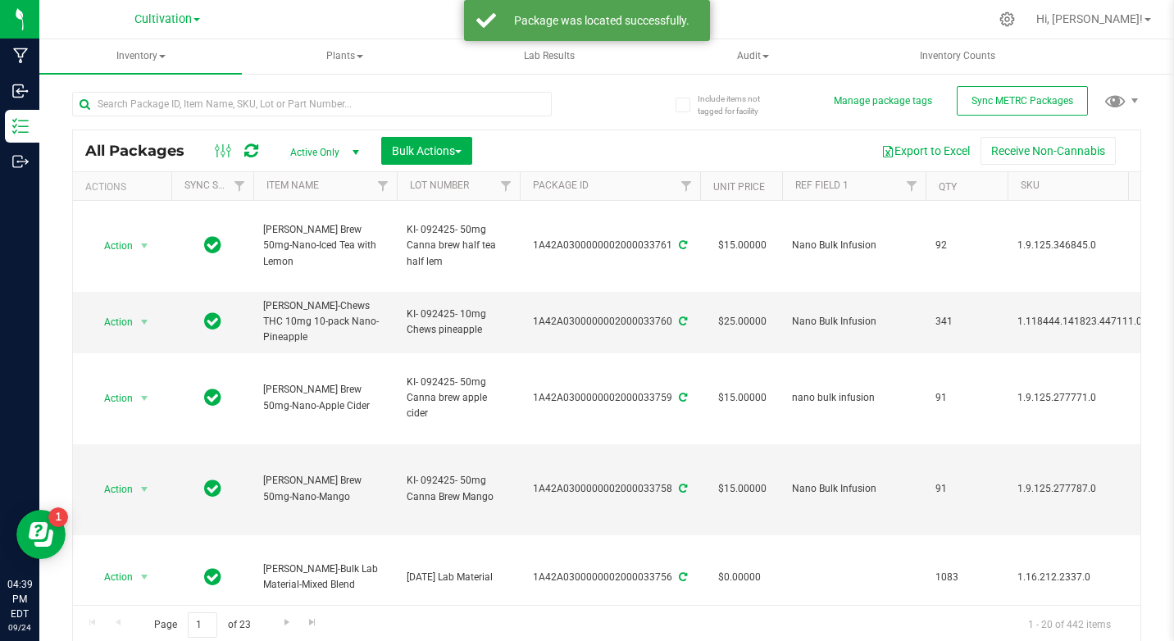
click at [1132, 168] on div "Include items not tagged for facility Manage package tags Sync METRC Packages A…" at bounding box center [606, 322] width 1135 height 500
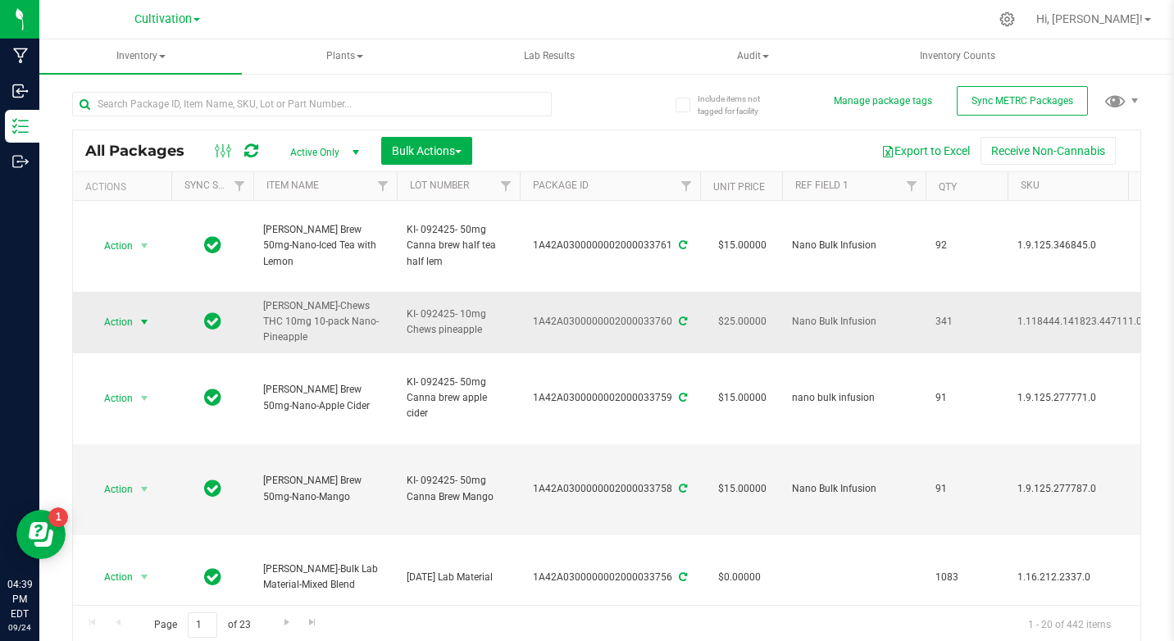
drag, startPoint x: 126, startPoint y: 317, endPoint x: 116, endPoint y: 317, distance: 10.7
click at [126, 317] on span "Action" at bounding box center [111, 322] width 44 height 23
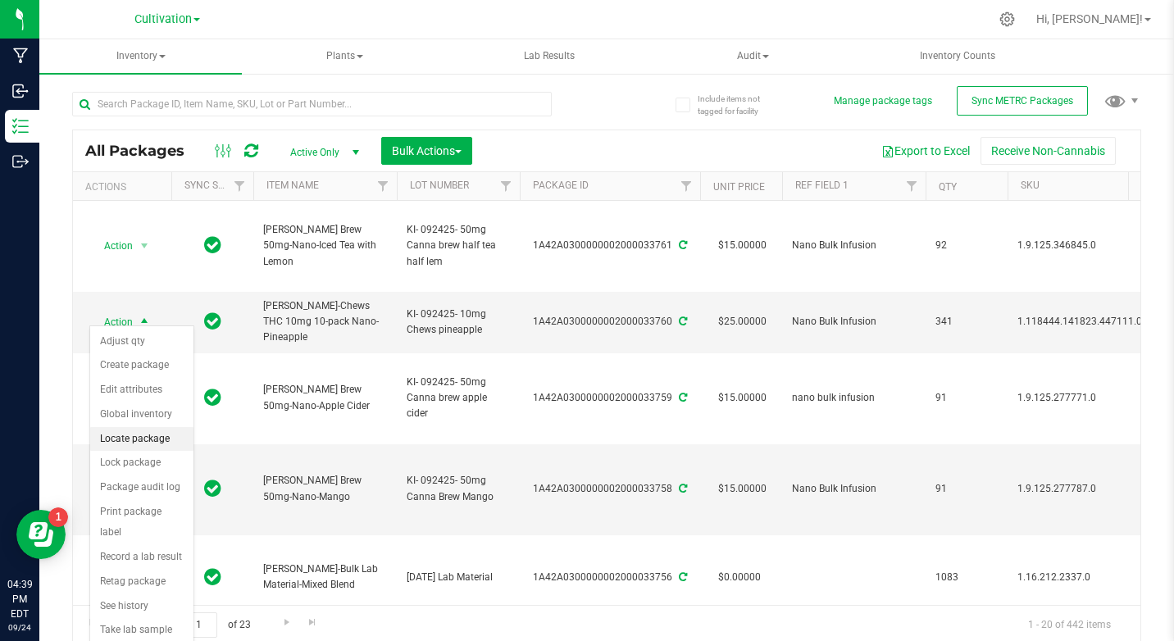
click at [156, 437] on li "Locate package" at bounding box center [141, 439] width 103 height 25
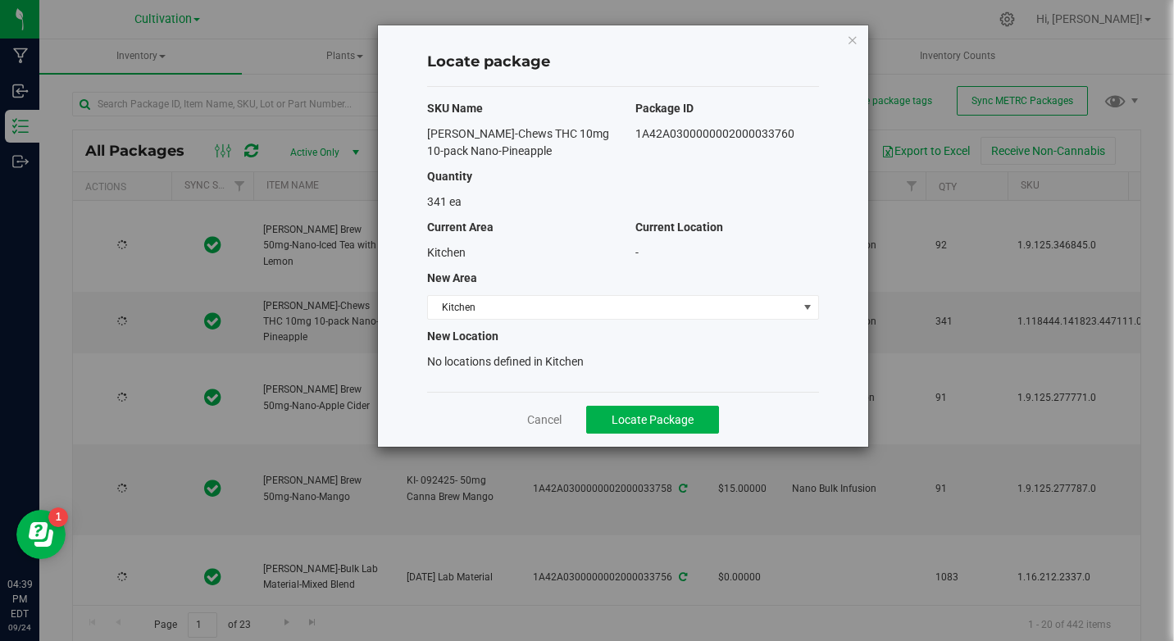
click at [607, 127] on div "[PERSON_NAME]-Chews THC 10mg 10-pack Nano-Pineapple" at bounding box center [519, 142] width 208 height 34
type input "[DATE]"
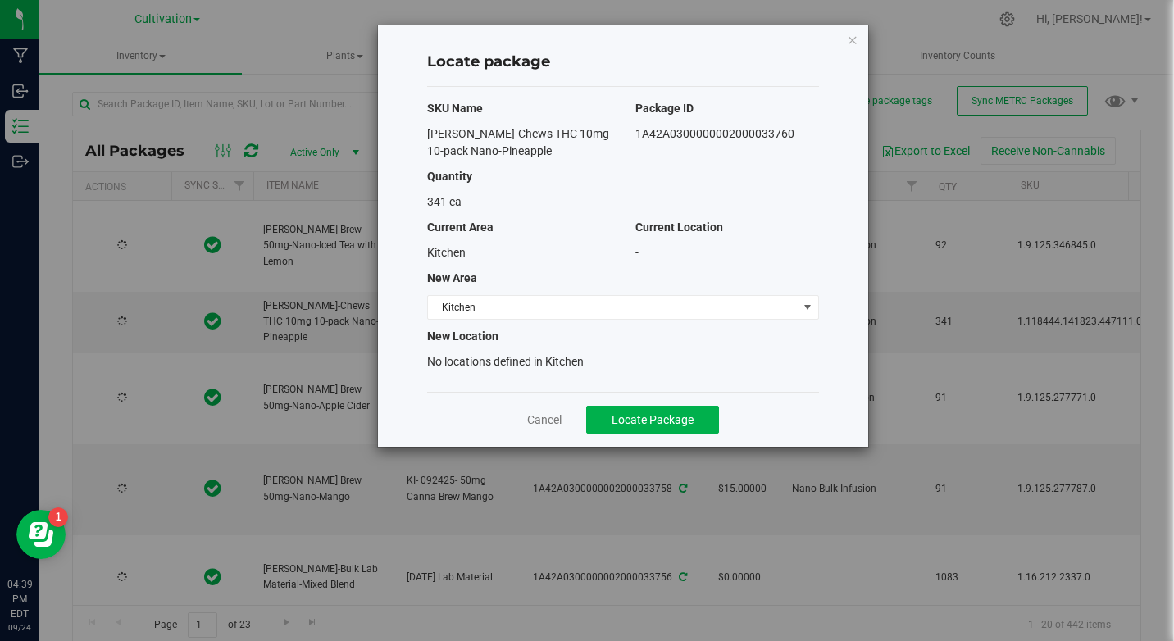
type input "[DATE]"
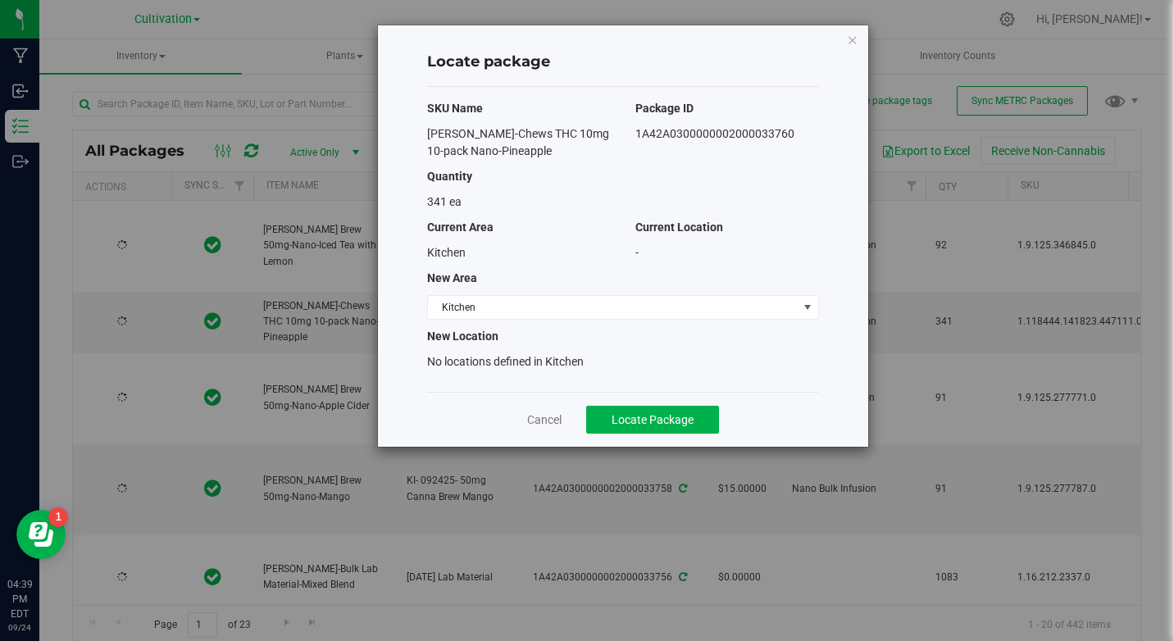
type input "[DATE]"
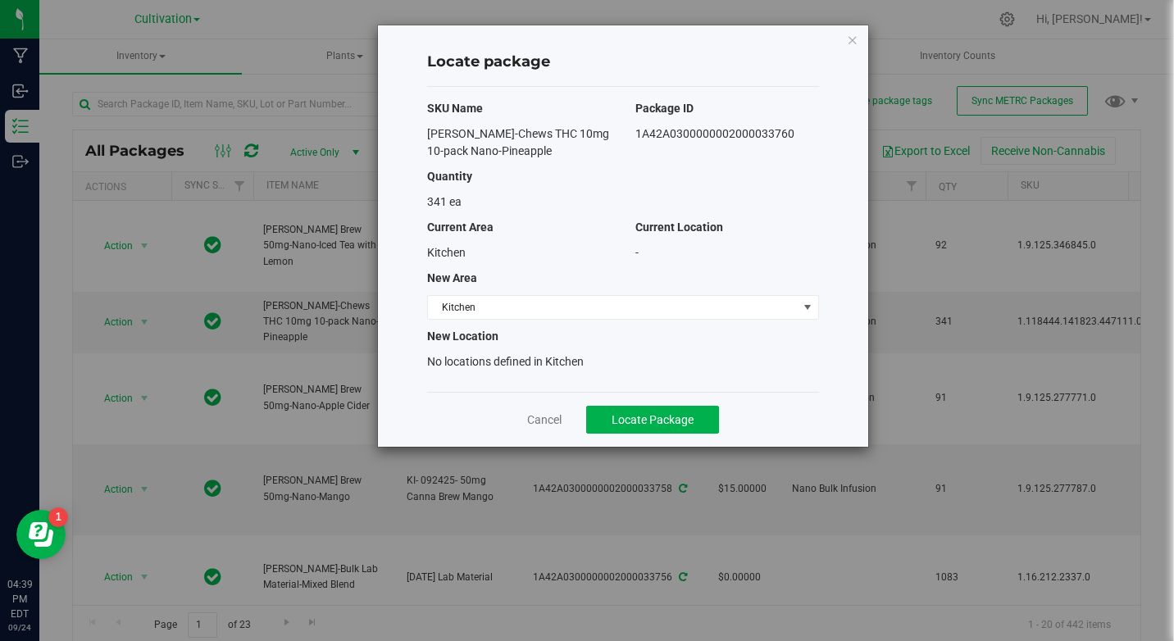
click at [394, 120] on div "Locate package SKU Name Package ID [PERSON_NAME]-Chews THC 10mg 10-pack Nano-Pi…" at bounding box center [623, 235] width 490 height 421
drag, startPoint x: 423, startPoint y: 139, endPoint x: 797, endPoint y: 141, distance: 373.9
click at [797, 141] on div "[PERSON_NAME]-Chews THC 10mg 10-pack Nano-Pineapple 1A42A0300000002000033760" at bounding box center [623, 142] width 417 height 34
drag, startPoint x: 797, startPoint y: 141, endPoint x: 775, endPoint y: 143, distance: 22.3
copy div "[PERSON_NAME]-Chews THC 10mg 10-pack Nano-Pineapple 1A42A0300000002000033760"
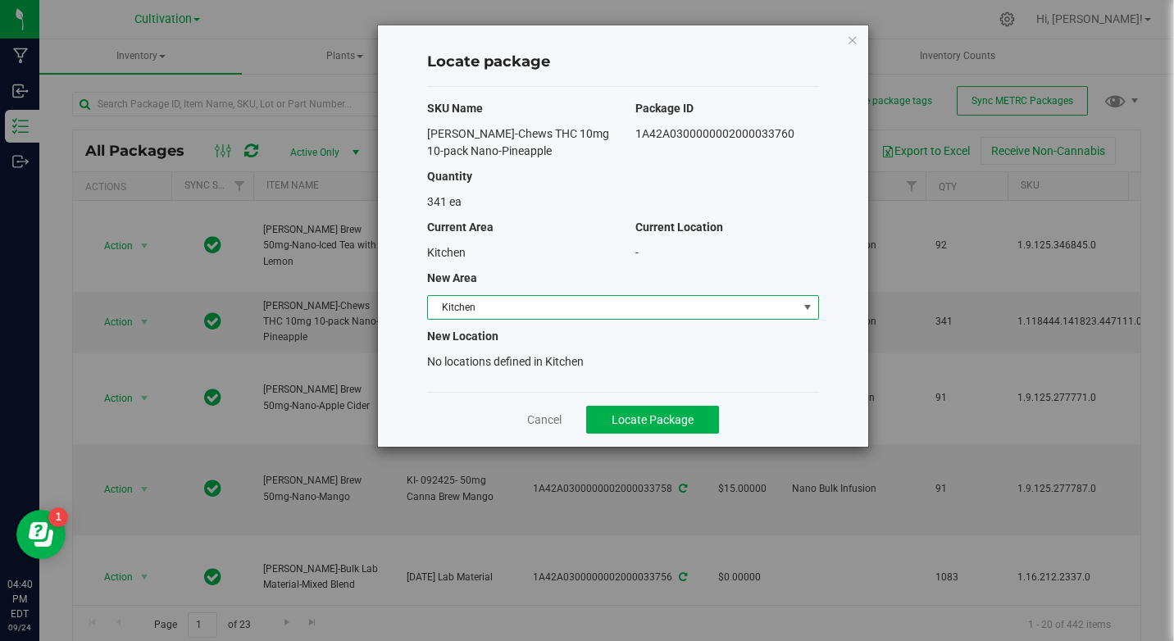
click at [488, 302] on span "Kitchen" at bounding box center [613, 307] width 370 height 23
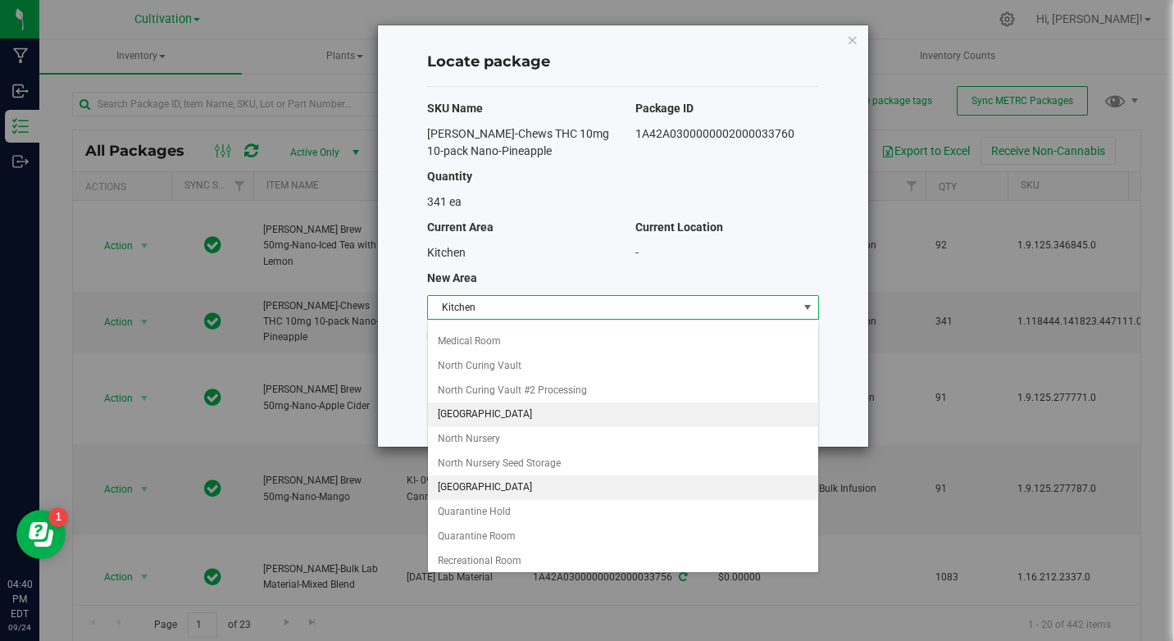
scroll to position [246, 0]
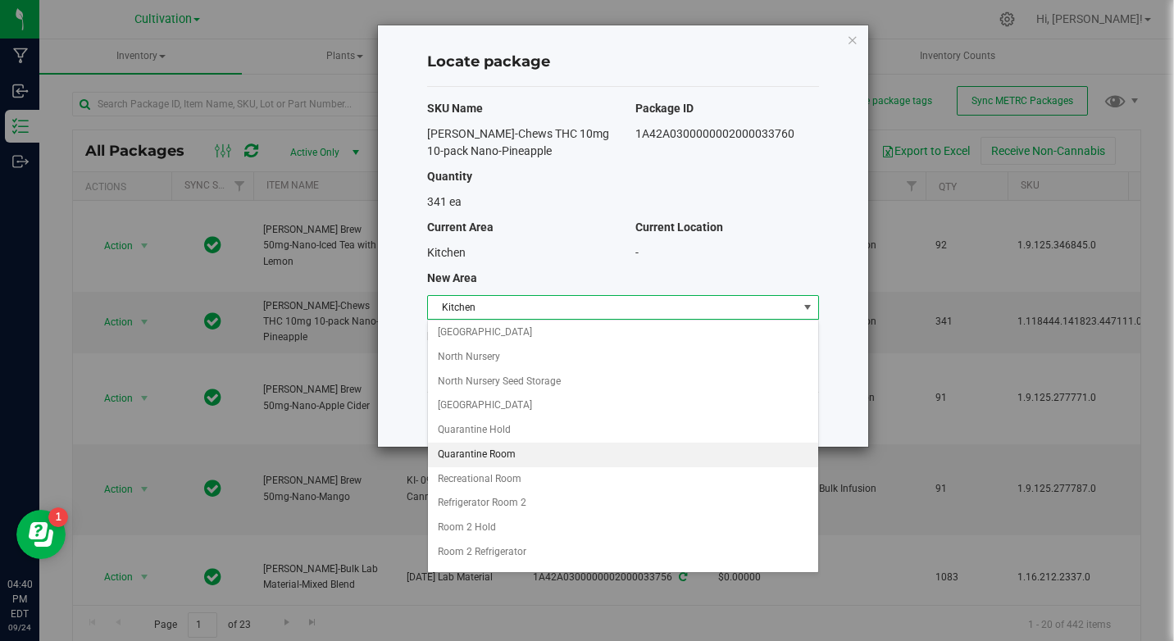
click at [495, 457] on li "Quarantine Room" at bounding box center [623, 455] width 390 height 25
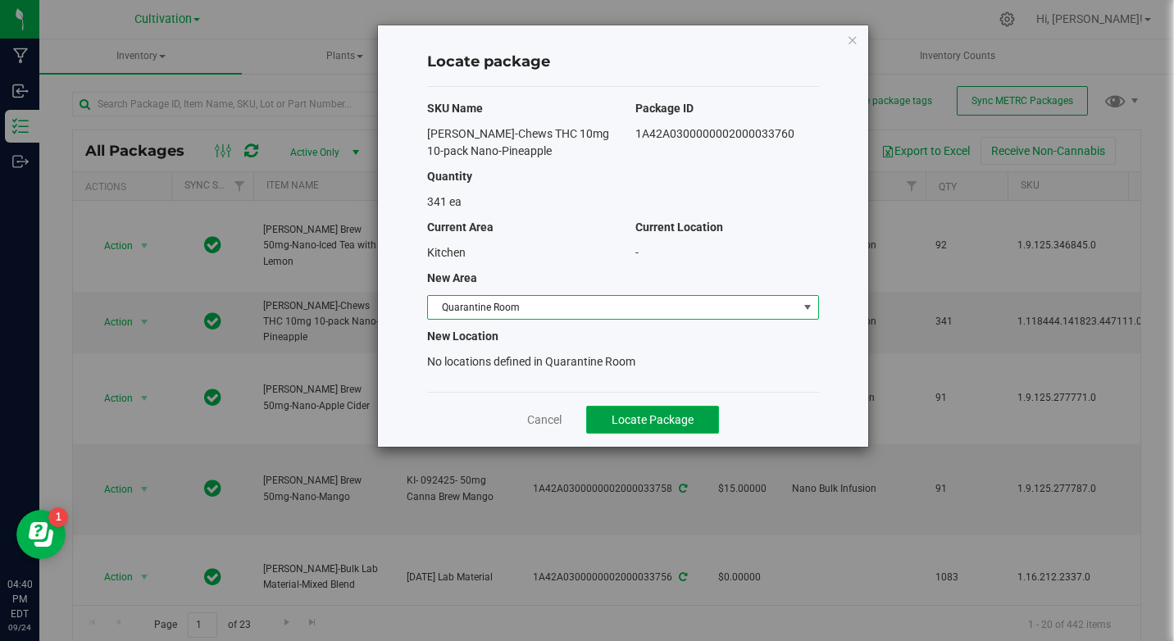
click at [681, 408] on button "Locate Package" at bounding box center [652, 420] width 133 height 28
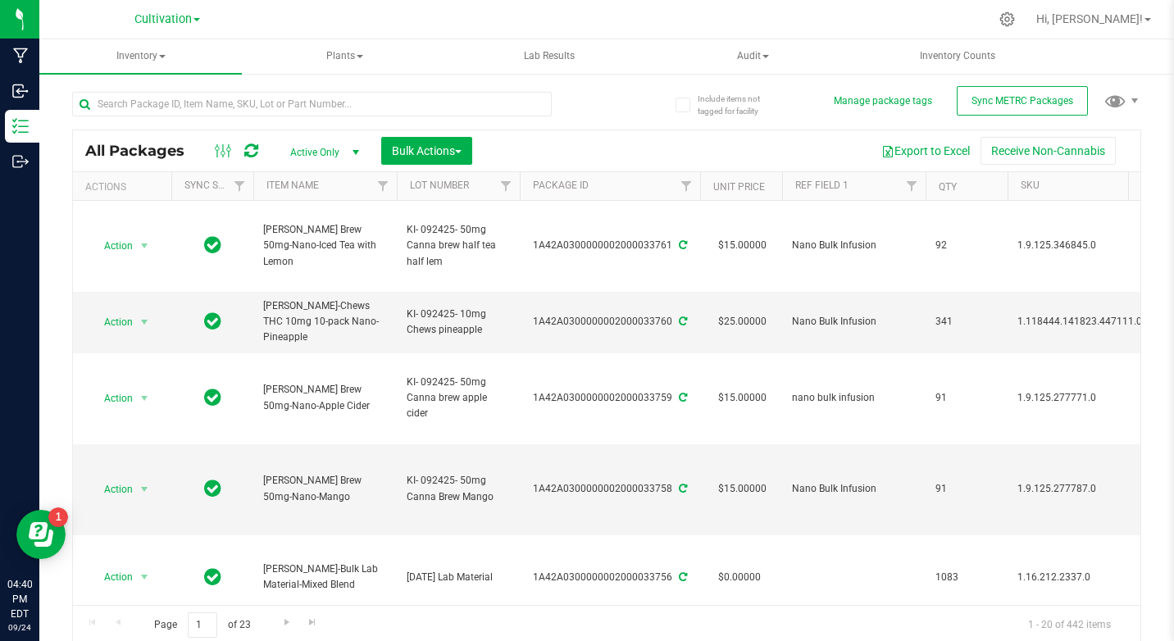
click at [1145, 153] on div "Include items not tagged for facility Manage package tags Sync METRC Packages A…" at bounding box center [606, 322] width 1135 height 500
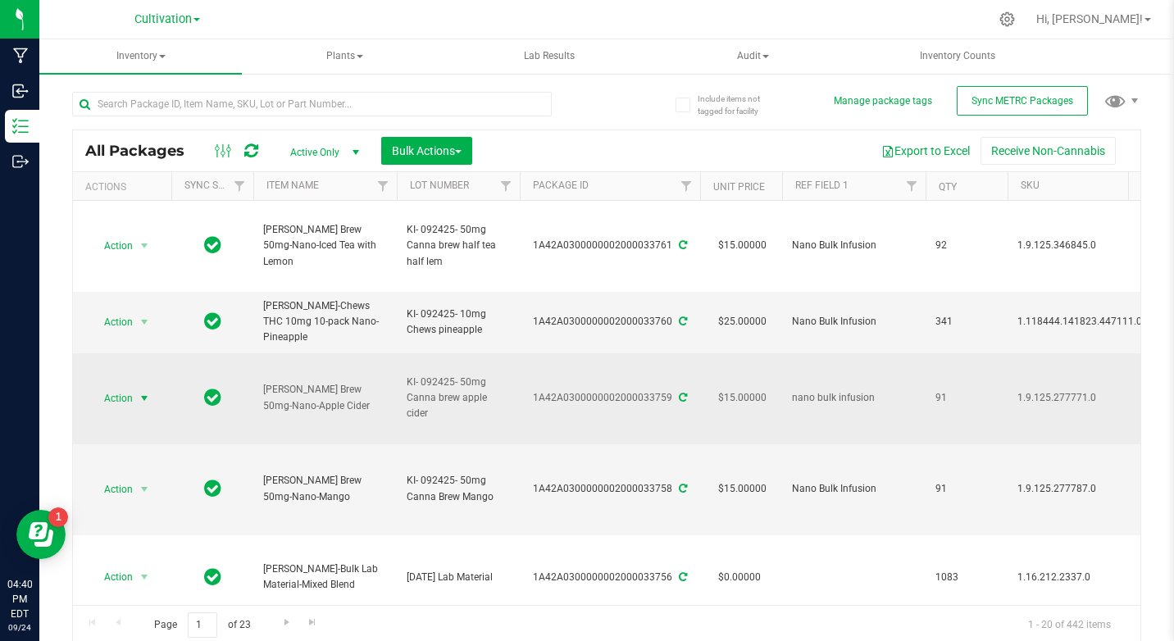
click at [123, 388] on span "Action" at bounding box center [111, 398] width 44 height 23
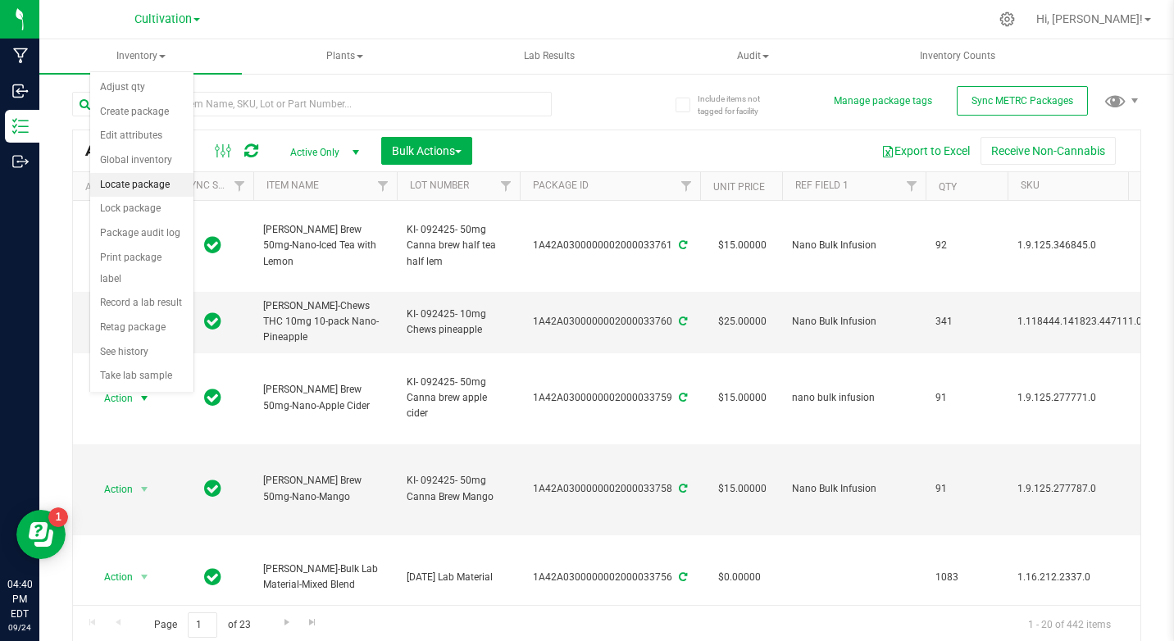
click at [128, 179] on li "Locate package" at bounding box center [141, 185] width 103 height 25
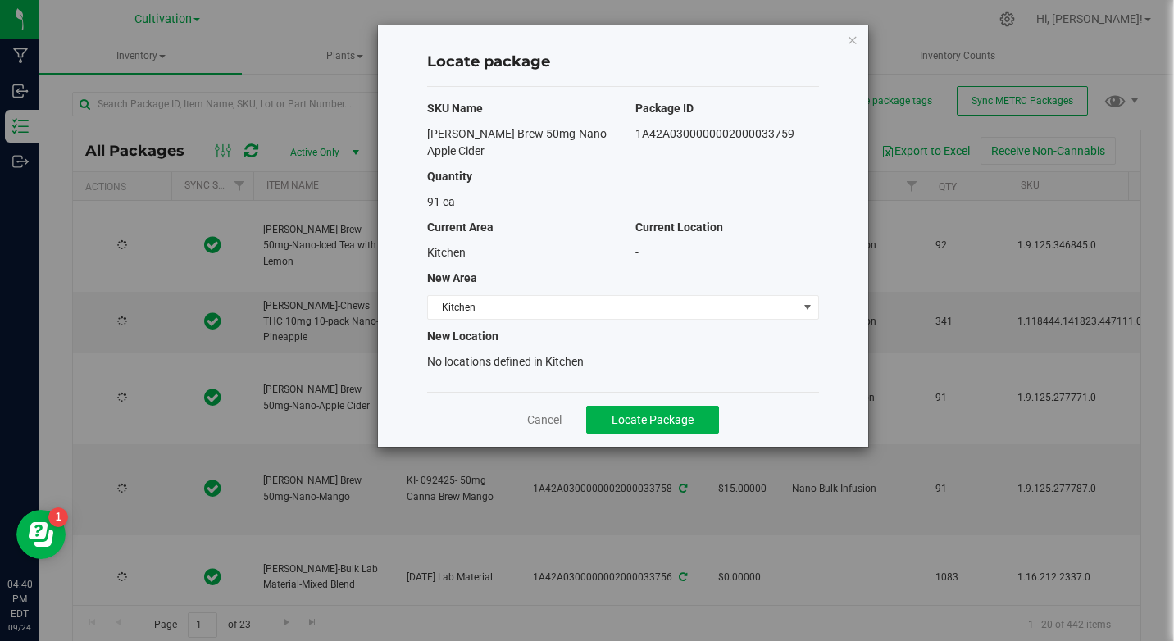
type input "[DATE]"
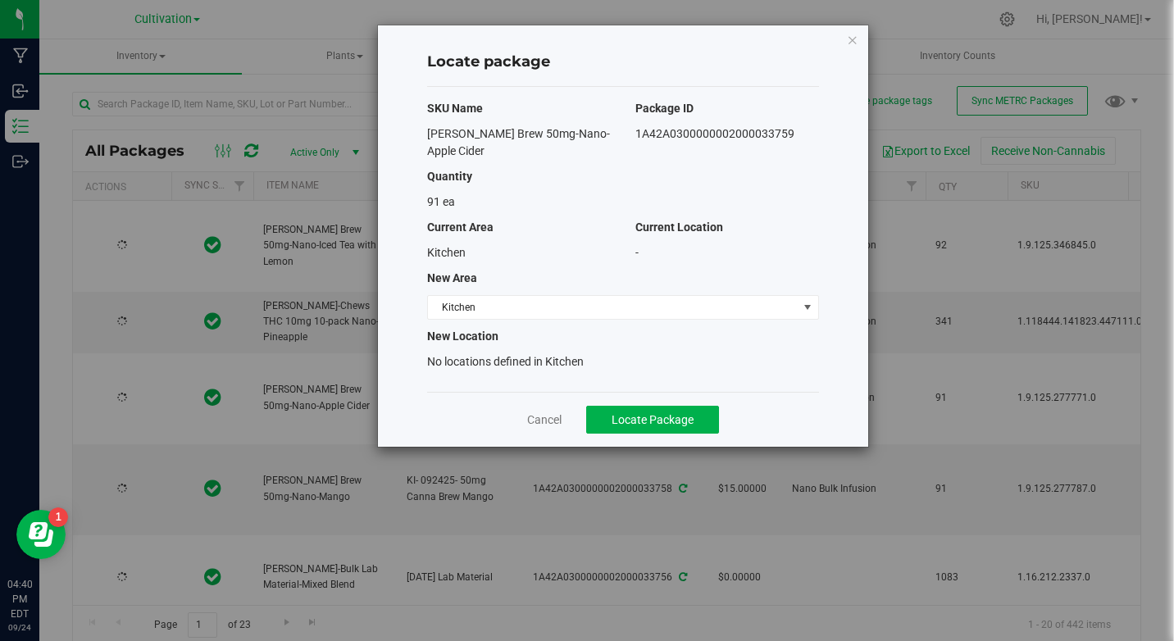
type input "[DATE]"
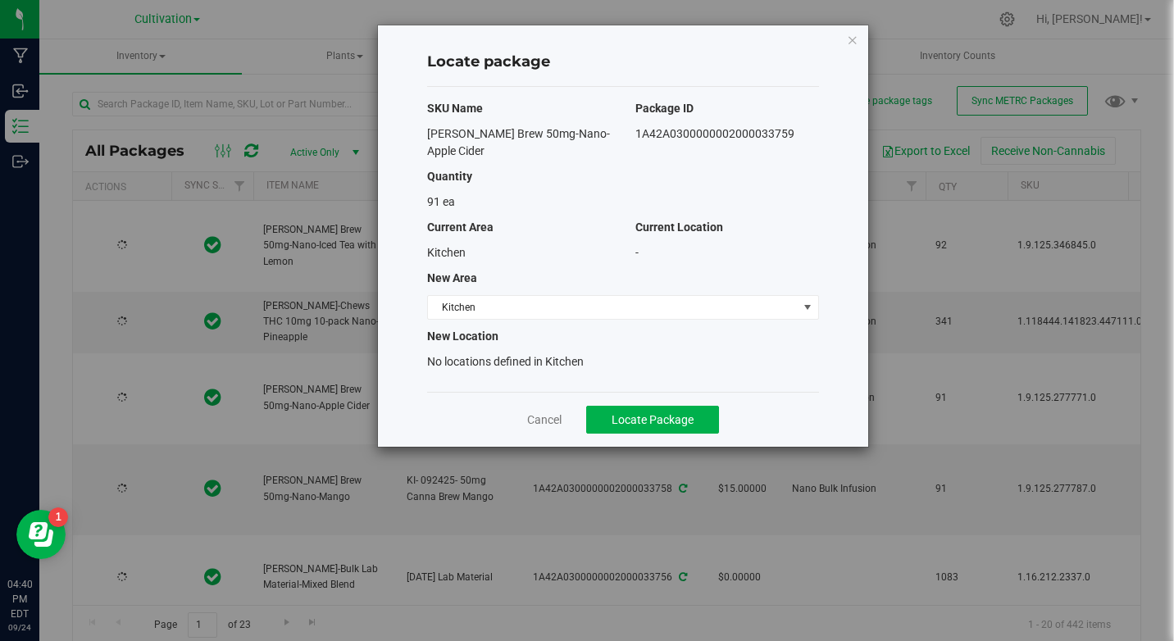
type input "[DATE]"
drag, startPoint x: 426, startPoint y: 130, endPoint x: 867, endPoint y: 147, distance: 442.2
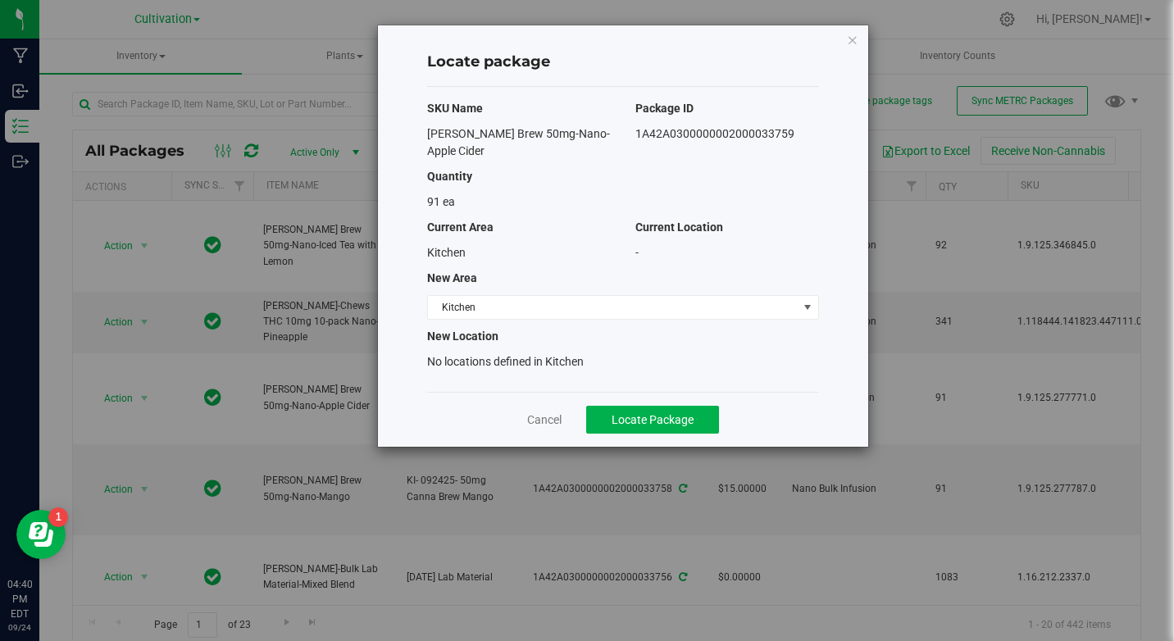
click at [867, 147] on div "Locate package SKU Name Package ID [PERSON_NAME] Brew 50mg-Nano-Apple Cider 1A4…" at bounding box center [623, 235] width 490 height 421
drag, startPoint x: 867, startPoint y: 147, endPoint x: 740, endPoint y: 125, distance: 128.9
copy div "[PERSON_NAME] Brew 50mg-Nano-Apple Cider 1A42A0300000002000033759"
click at [531, 305] on span "Kitchen" at bounding box center [613, 307] width 370 height 23
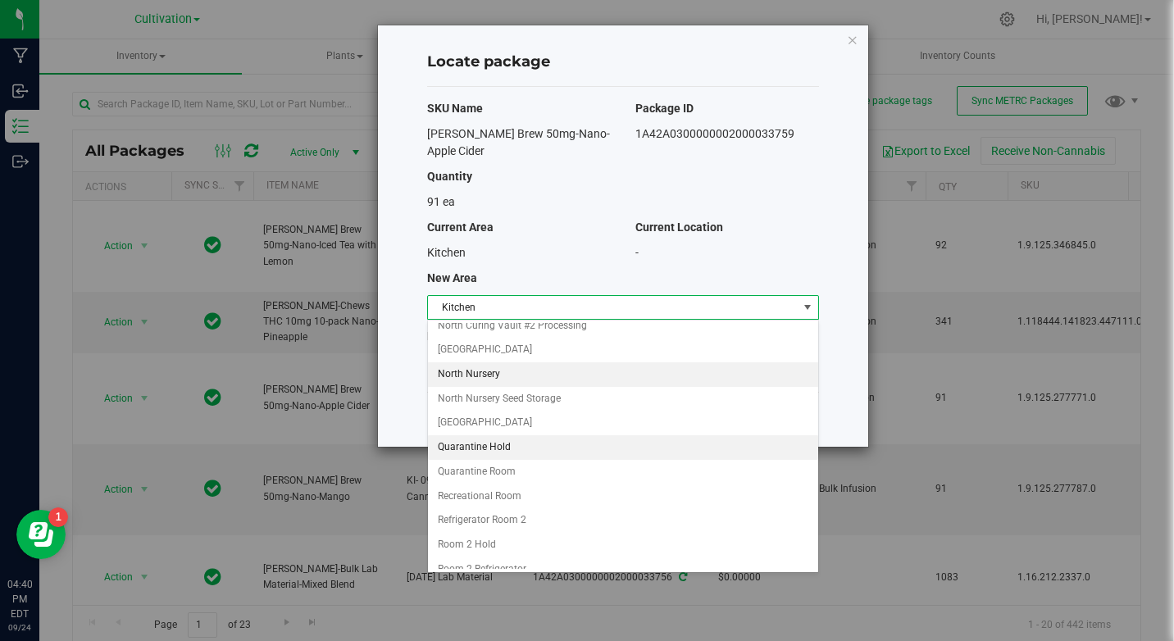
scroll to position [246, 0]
click at [528, 448] on li "Quarantine Room" at bounding box center [623, 455] width 390 height 25
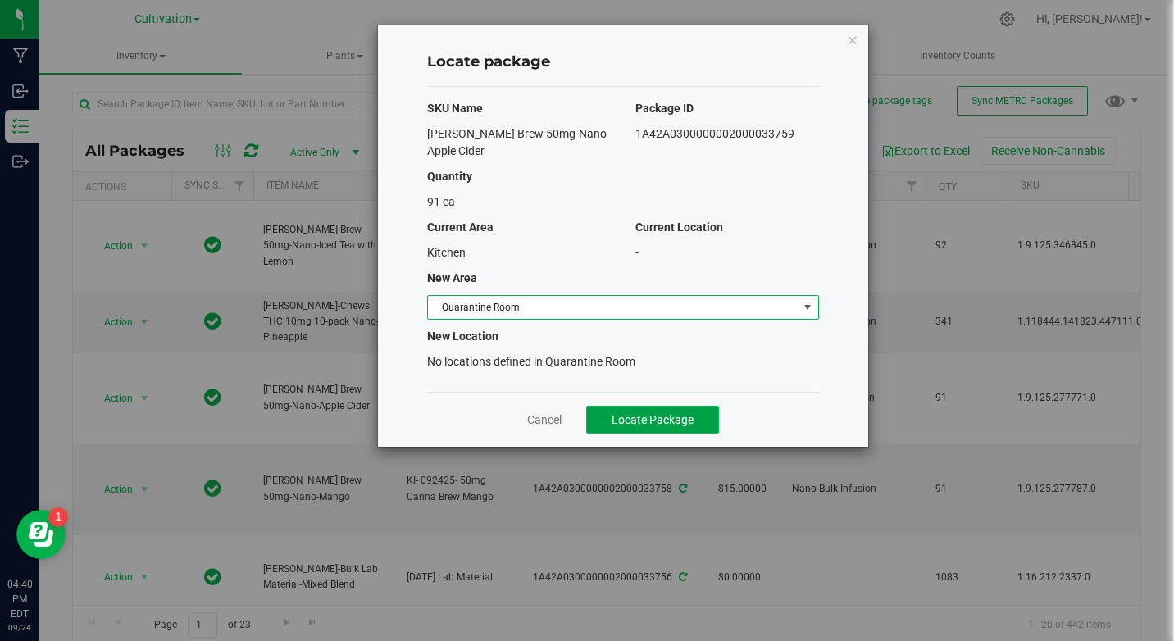
click at [603, 407] on button "Locate Package" at bounding box center [652, 420] width 133 height 28
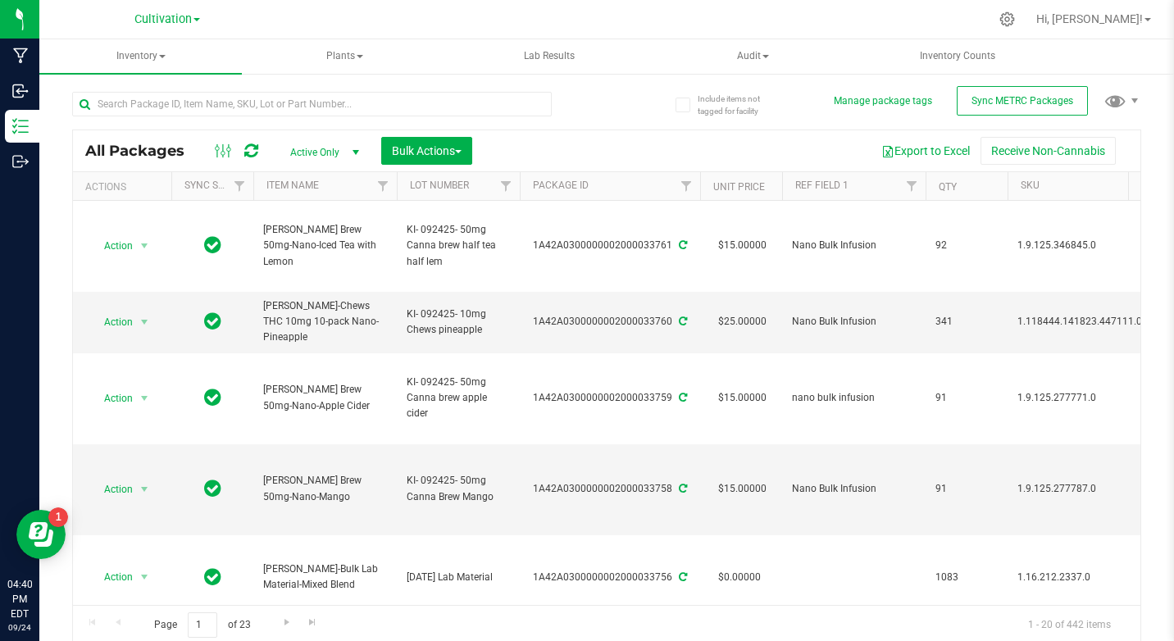
click at [1153, 202] on div "Include items not tagged for facility Manage package tags Sync METRC Packages A…" at bounding box center [606, 322] width 1135 height 500
click at [129, 478] on span "Action" at bounding box center [111, 489] width 44 height 23
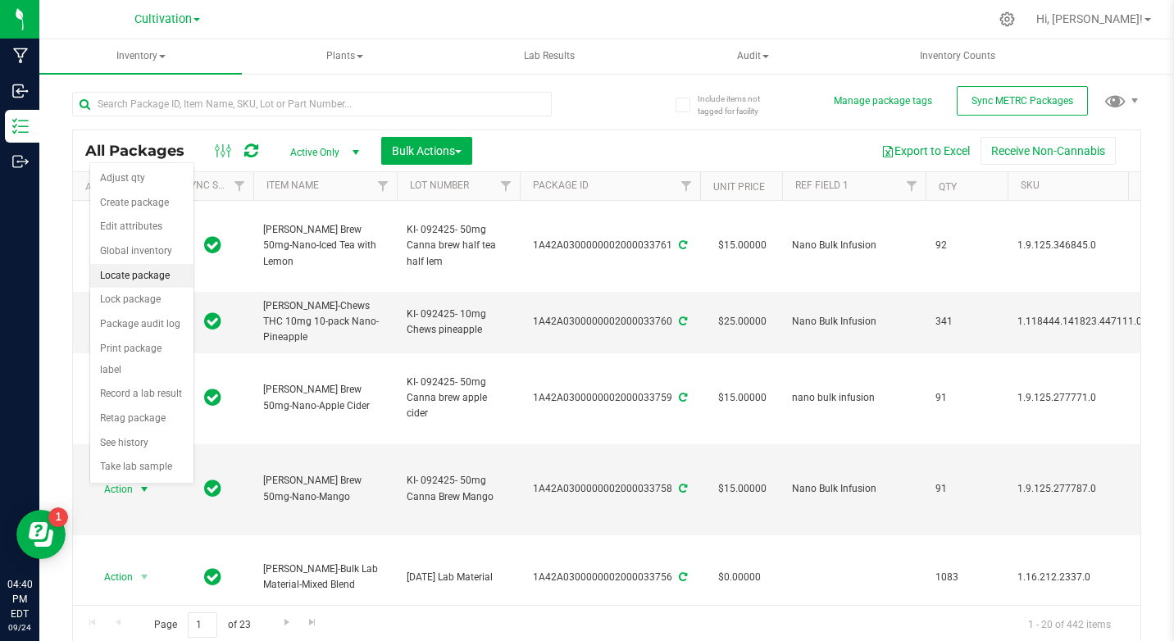
click at [134, 271] on li "Locate package" at bounding box center [141, 276] width 103 height 25
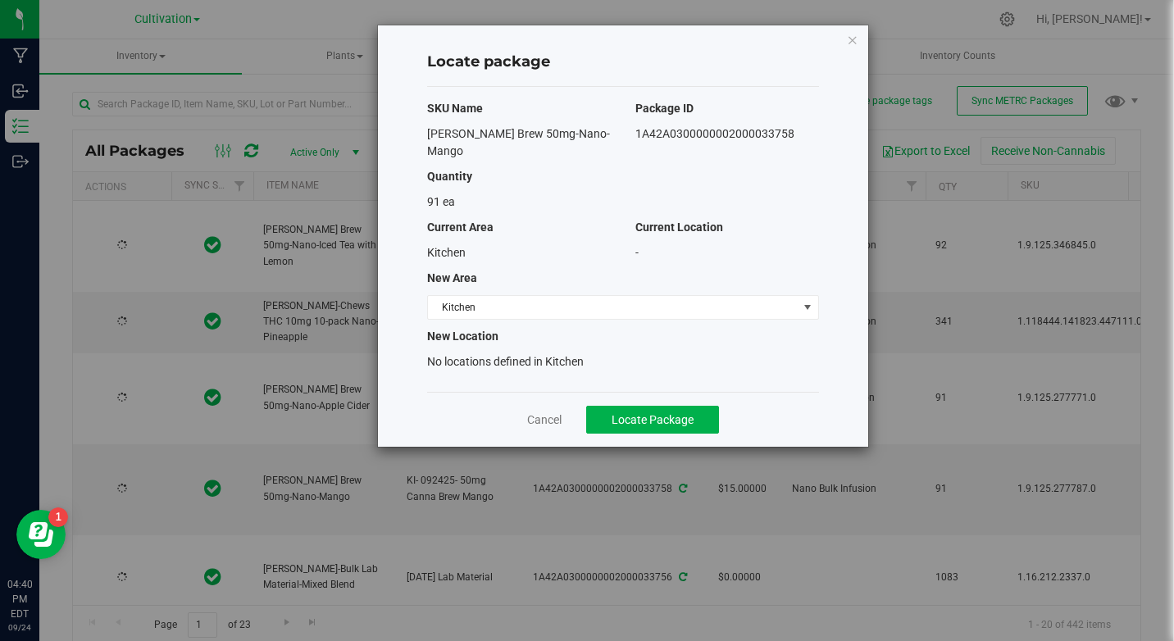
click at [640, 146] on div "Locate package SKU Name Package ID [PERSON_NAME] Brew 50mg-Nano-Mango 1A42A0300…" at bounding box center [623, 235] width 490 height 421
type input "[DATE]"
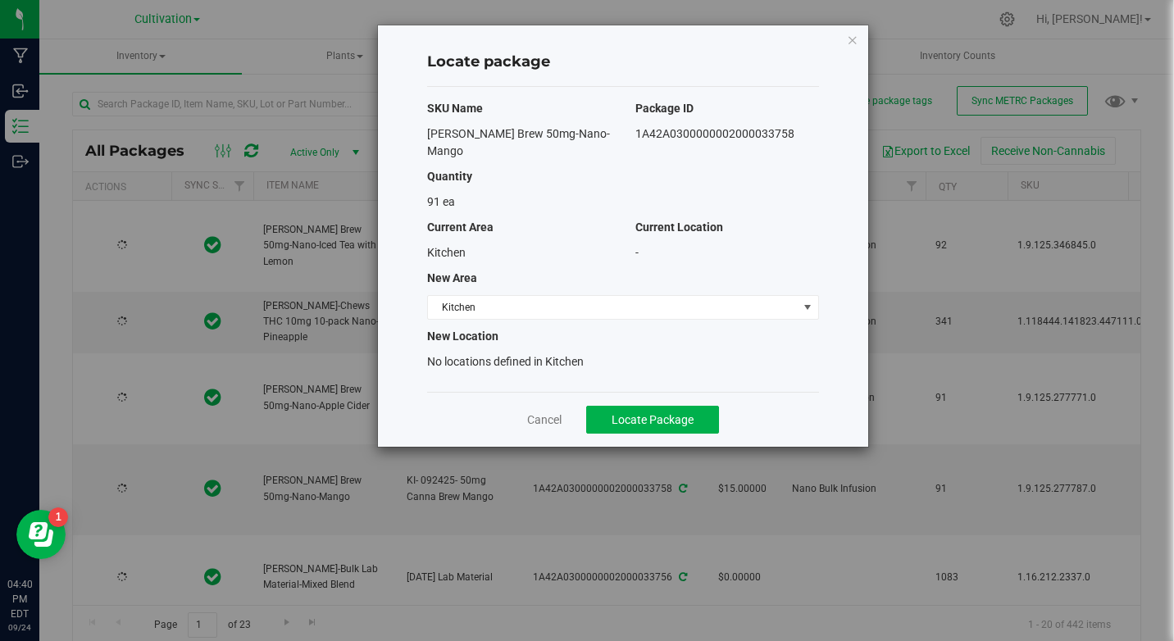
type input "[DATE]"
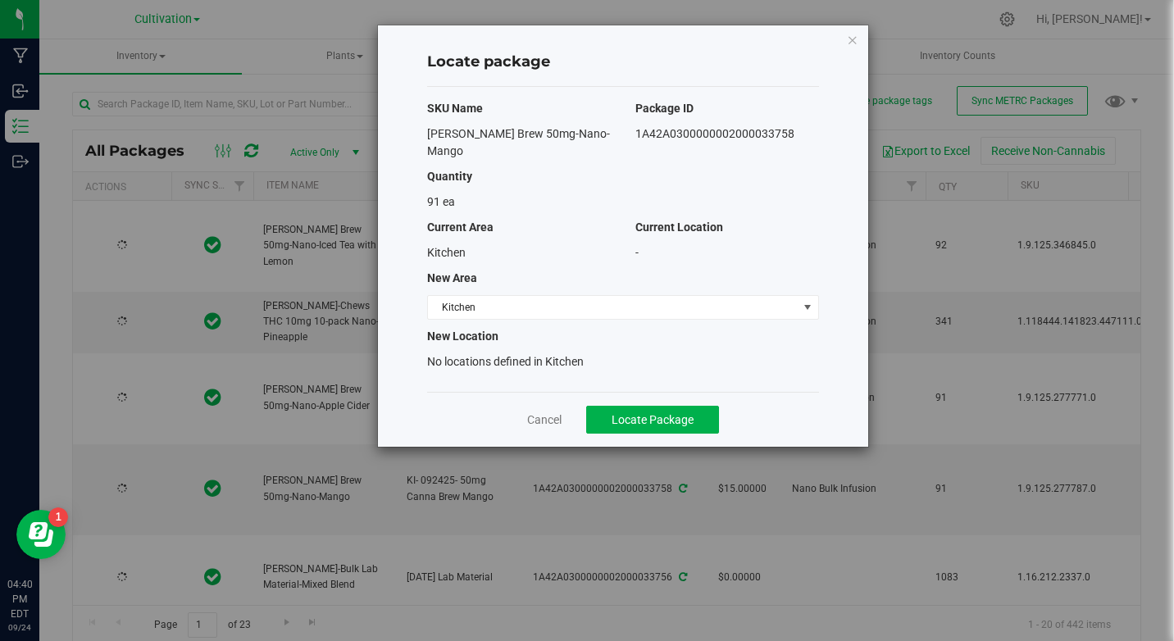
type input "[DATE]"
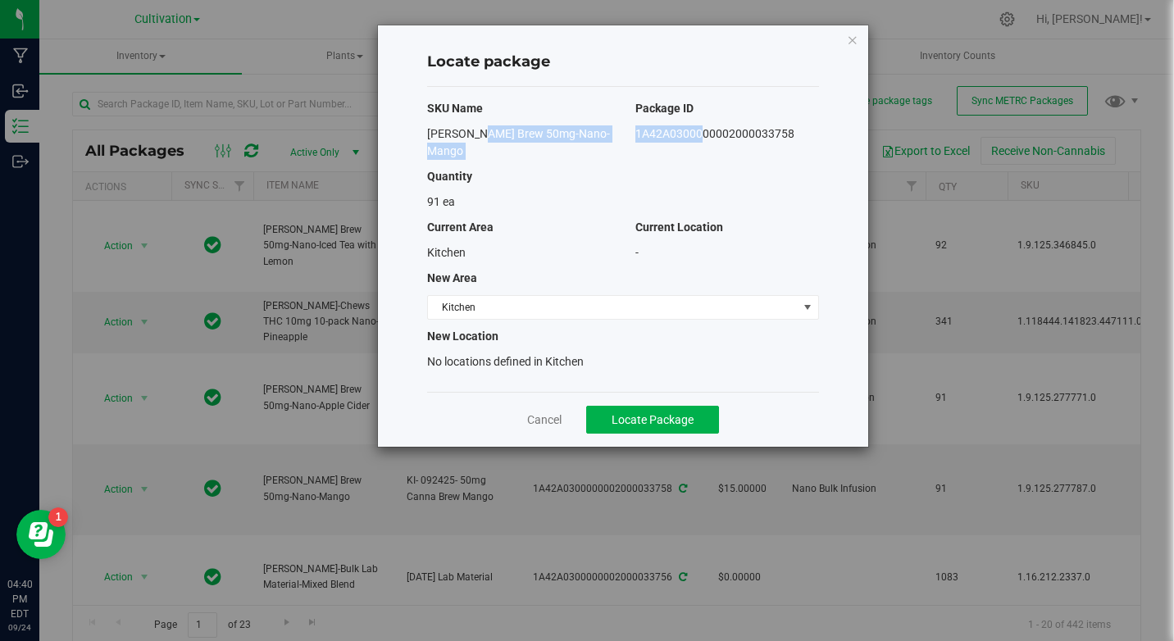
click at [418, 148] on div "[PERSON_NAME] Brew 50mg-Nano-Mango" at bounding box center [519, 142] width 208 height 34
drag, startPoint x: 421, startPoint y: 133, endPoint x: 806, endPoint y: 147, distance: 384.8
click at [806, 147] on div "[PERSON_NAME] Brew 50mg-Nano-Mango 1A42A0300000002000033758" at bounding box center [623, 142] width 417 height 34
drag, startPoint x: 806, startPoint y: 147, endPoint x: 749, endPoint y: 136, distance: 58.4
copy div "[PERSON_NAME] Brew 50mg-Nano-Mango 1A42A0300000002000033758"
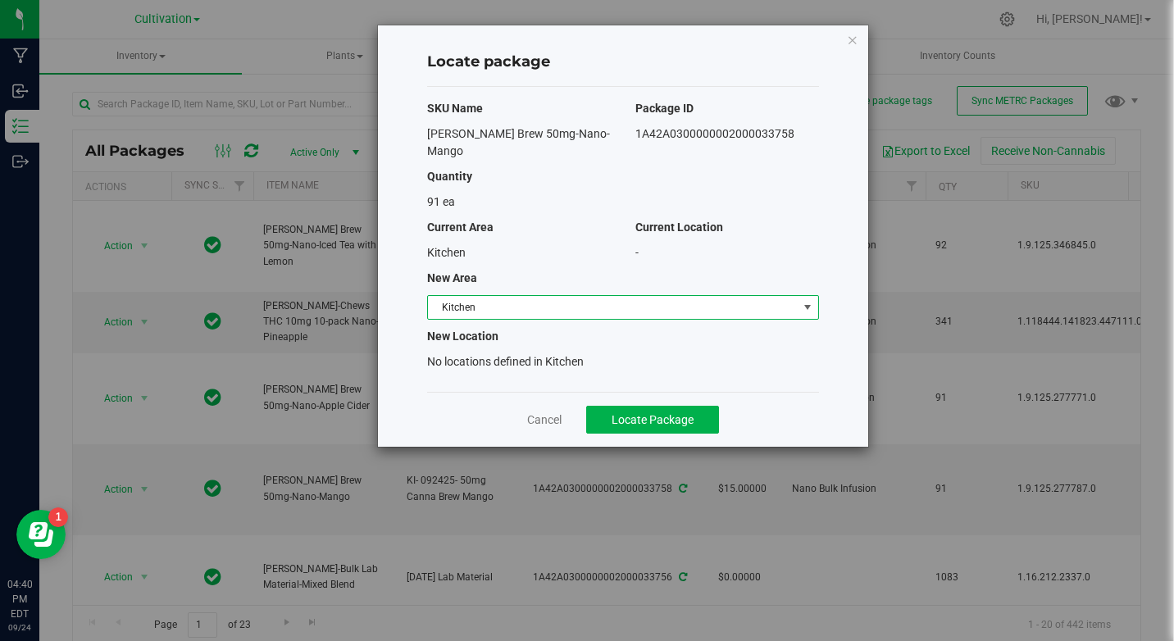
click at [496, 318] on span "Kitchen" at bounding box center [613, 307] width 370 height 23
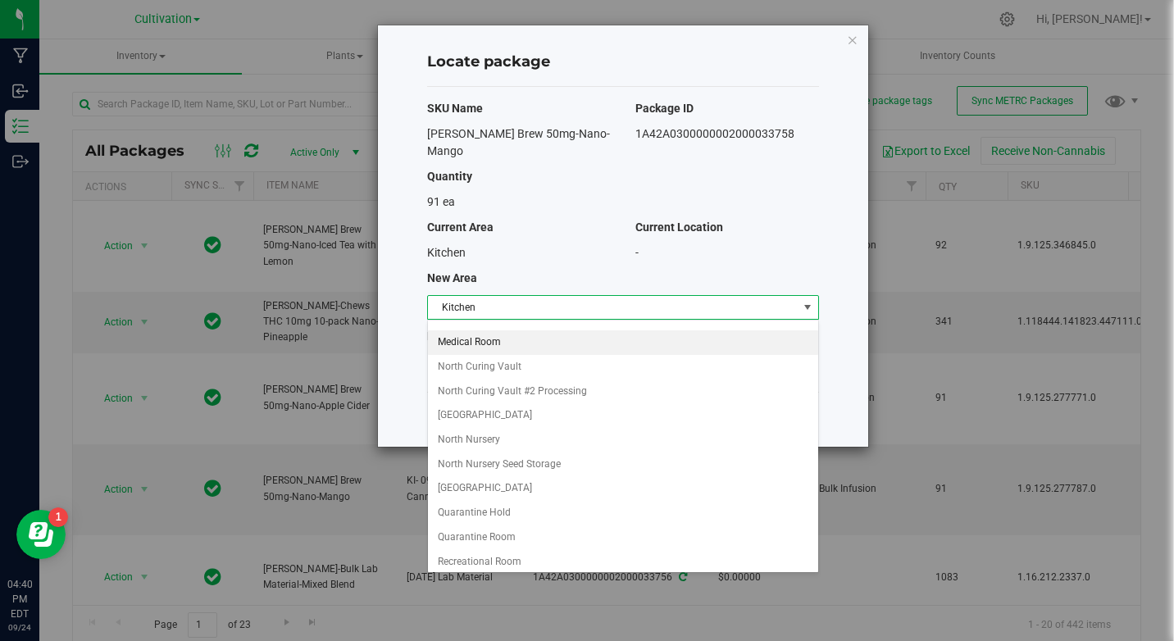
scroll to position [164, 0]
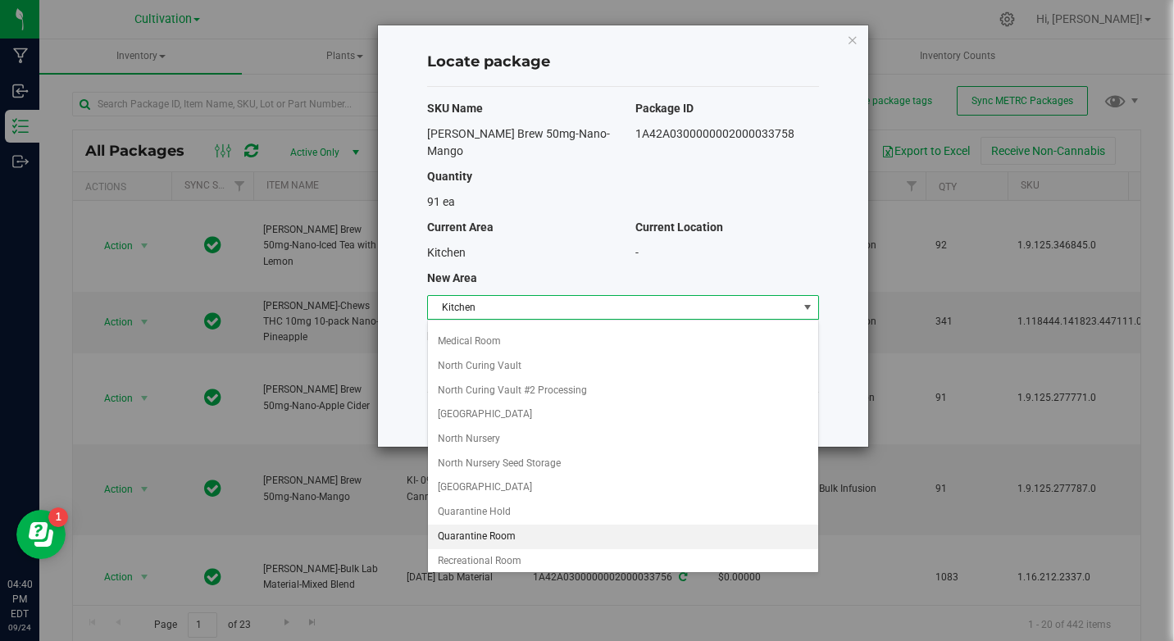
click at [493, 526] on li "Quarantine Room" at bounding box center [623, 537] width 390 height 25
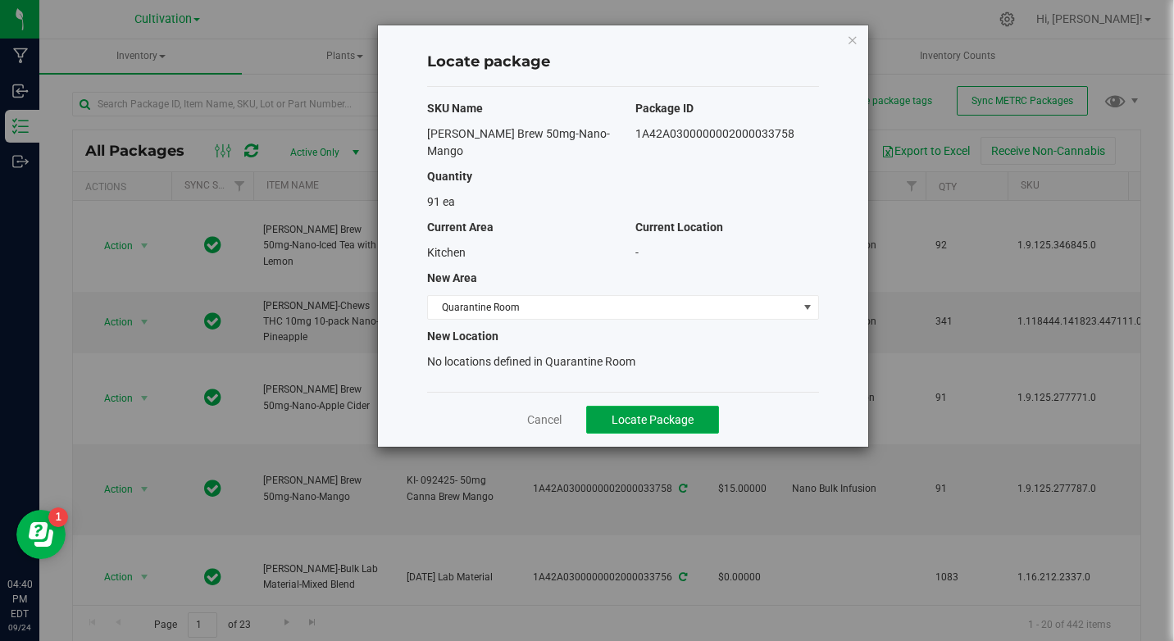
click at [669, 419] on span "Locate Package" at bounding box center [653, 419] width 82 height 13
